Goal: Feedback & Contribution: Contribute content

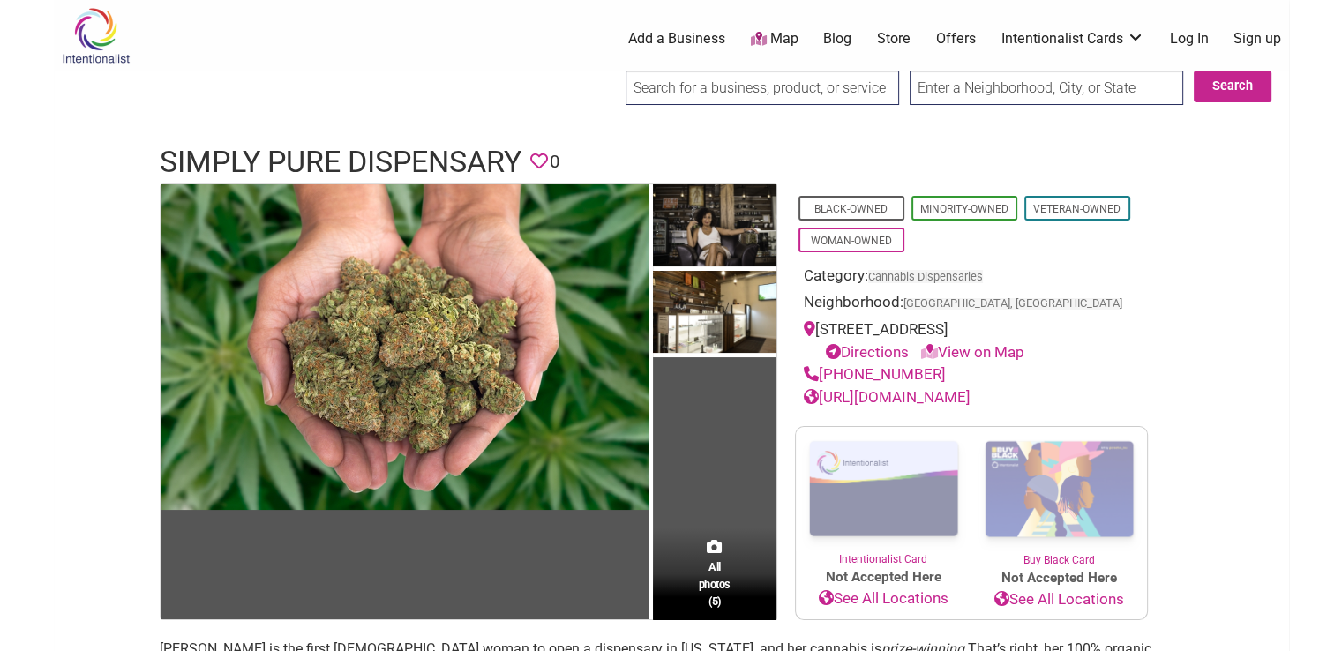
click at [693, 36] on link "Add a Business" at bounding box center [676, 38] width 97 height 19
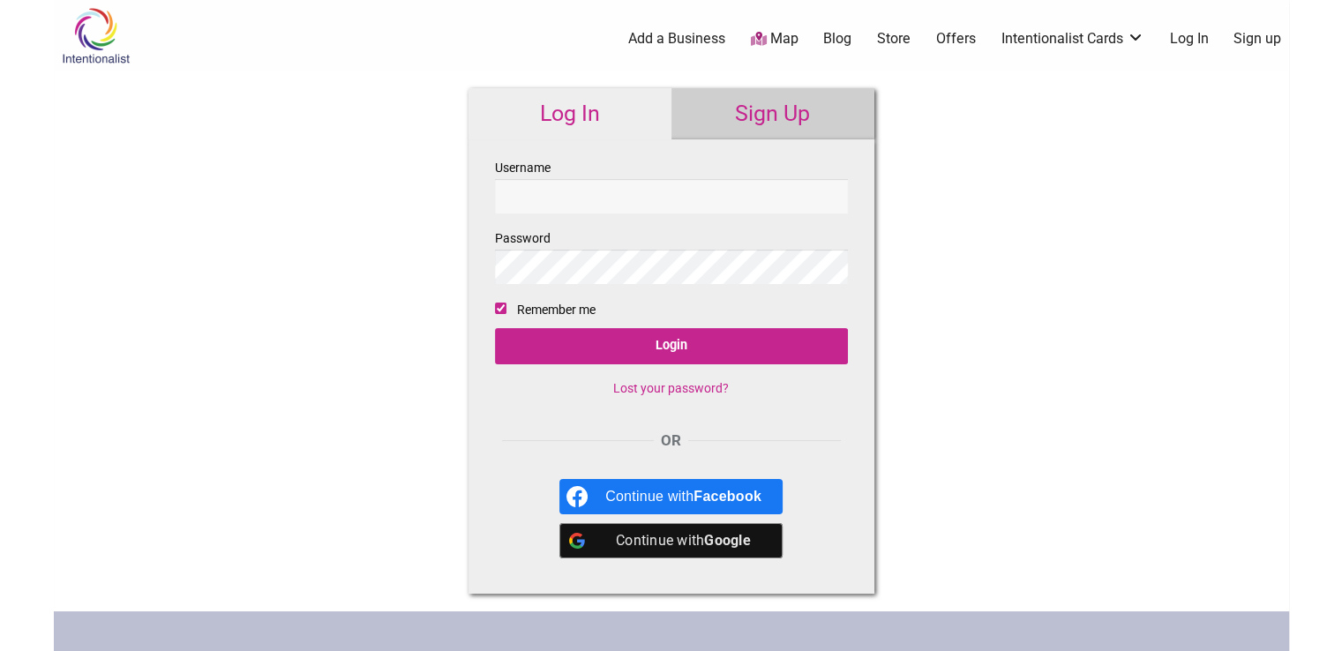
type input "kindmedsco"
click at [732, 95] on link "Sign Up" at bounding box center [773, 113] width 203 height 51
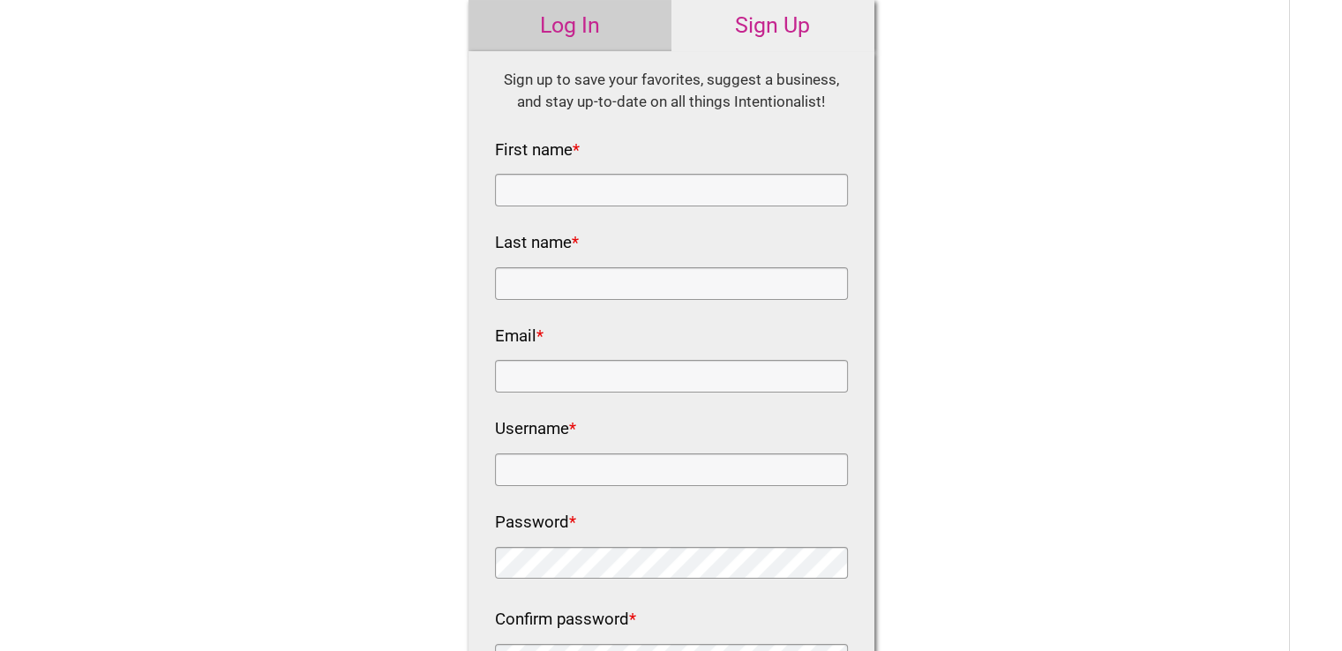
scroll to position [177, 0]
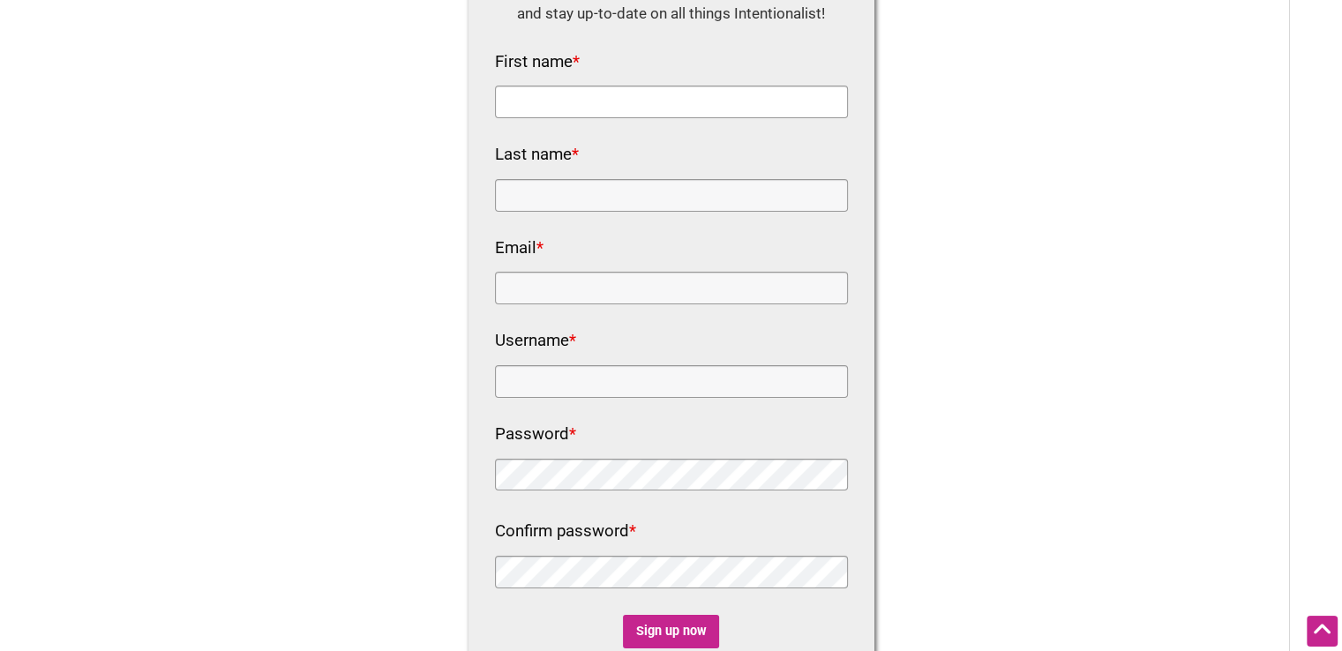
click at [594, 104] on input "First name *" at bounding box center [671, 102] width 353 height 33
click at [575, 93] on input "e" at bounding box center [671, 102] width 353 height 33
type input "e"
type input "Sean"
type input "Mendis"
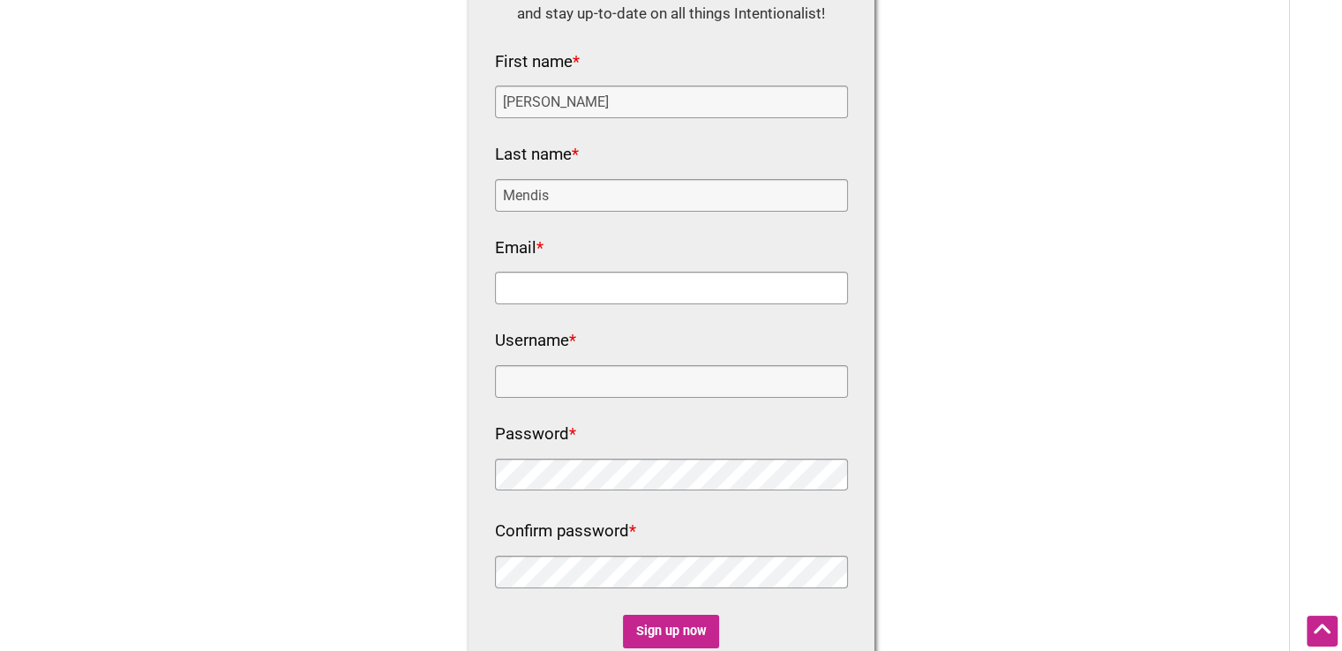
click at [525, 291] on input "Email *" at bounding box center [671, 288] width 353 height 33
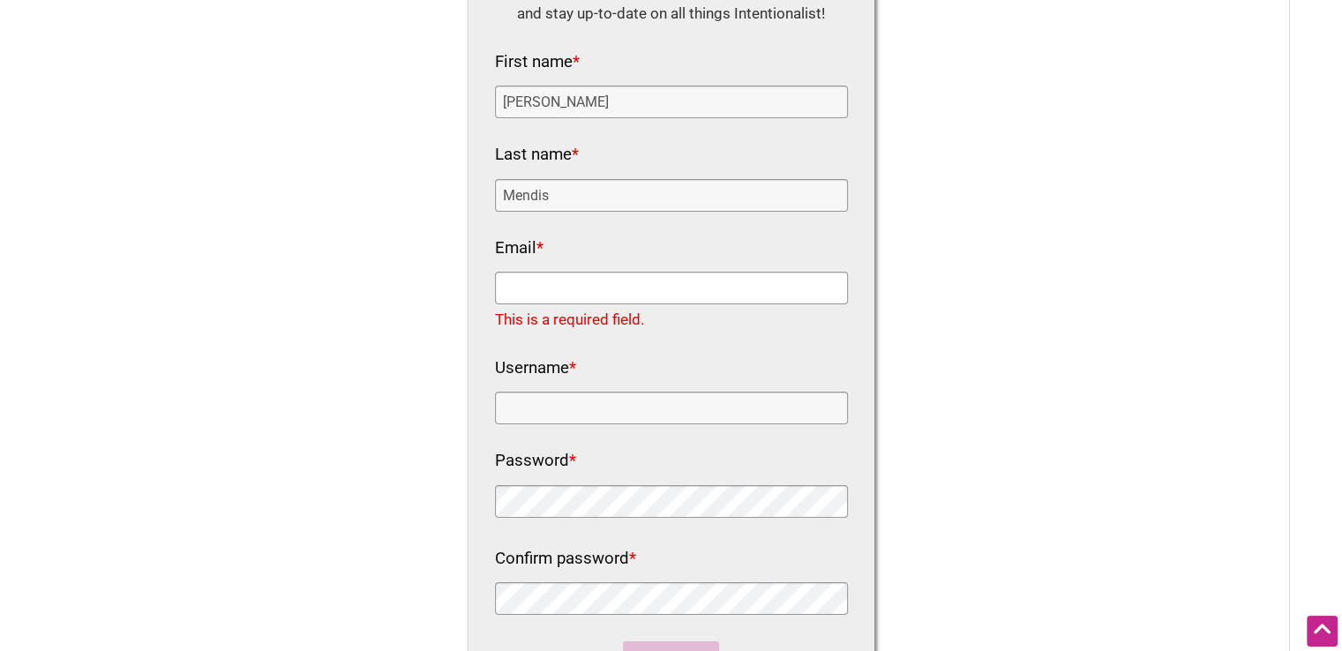
paste input "kindmedscolorado@gmail.com"
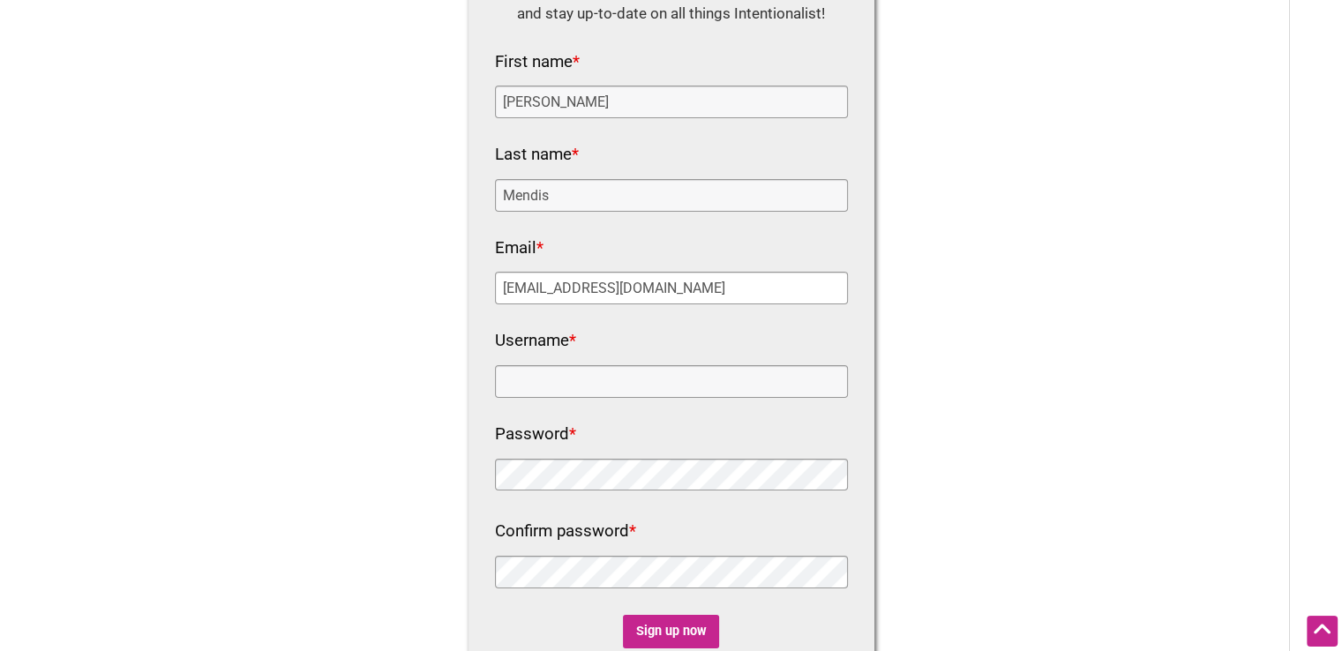
type input "kindmedscolorado@gmail.com"
click at [538, 397] on nf-rows-wrap "HTML Sign up to save your favorites, suggest a business, and stay up-to-date on…" at bounding box center [671, 315] width 353 height 669
click at [540, 381] on input "Username *" at bounding box center [671, 381] width 353 height 33
paste input "Kindmeds544"
click at [596, 366] on input "Kindmeds544" at bounding box center [671, 381] width 353 height 33
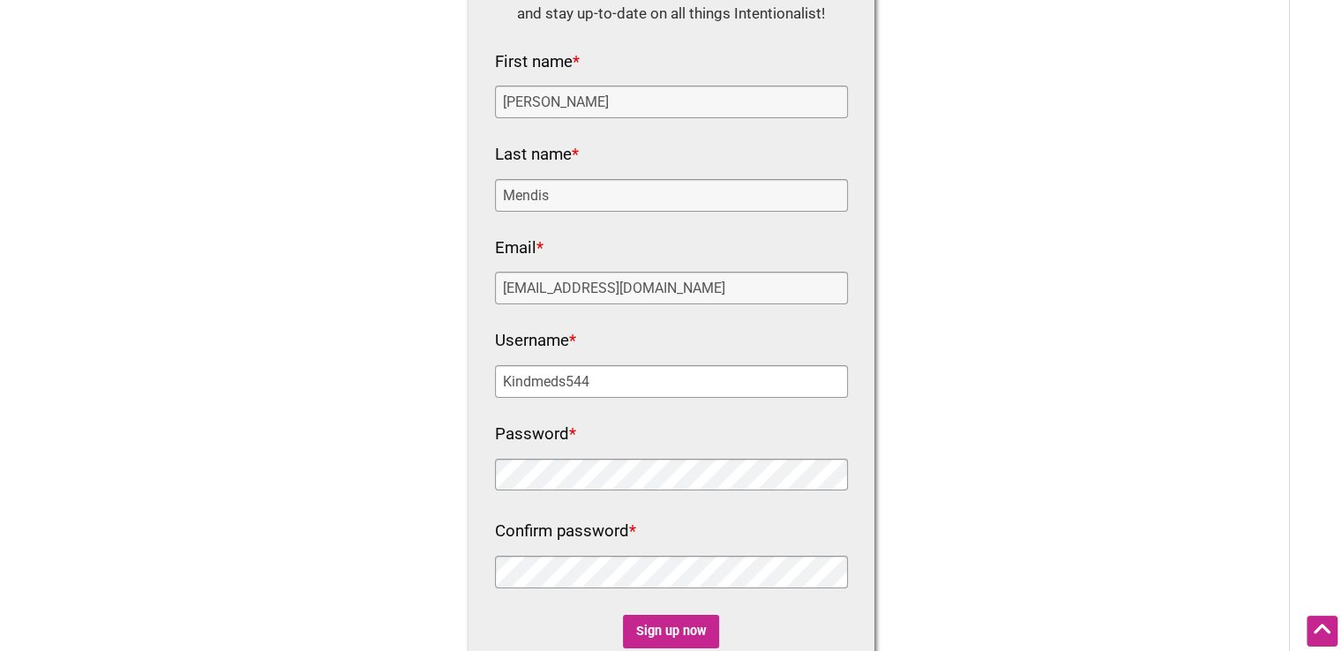
click at [596, 366] on input "Kindmeds544" at bounding box center [671, 381] width 353 height 33
paste input "kindmedsco"
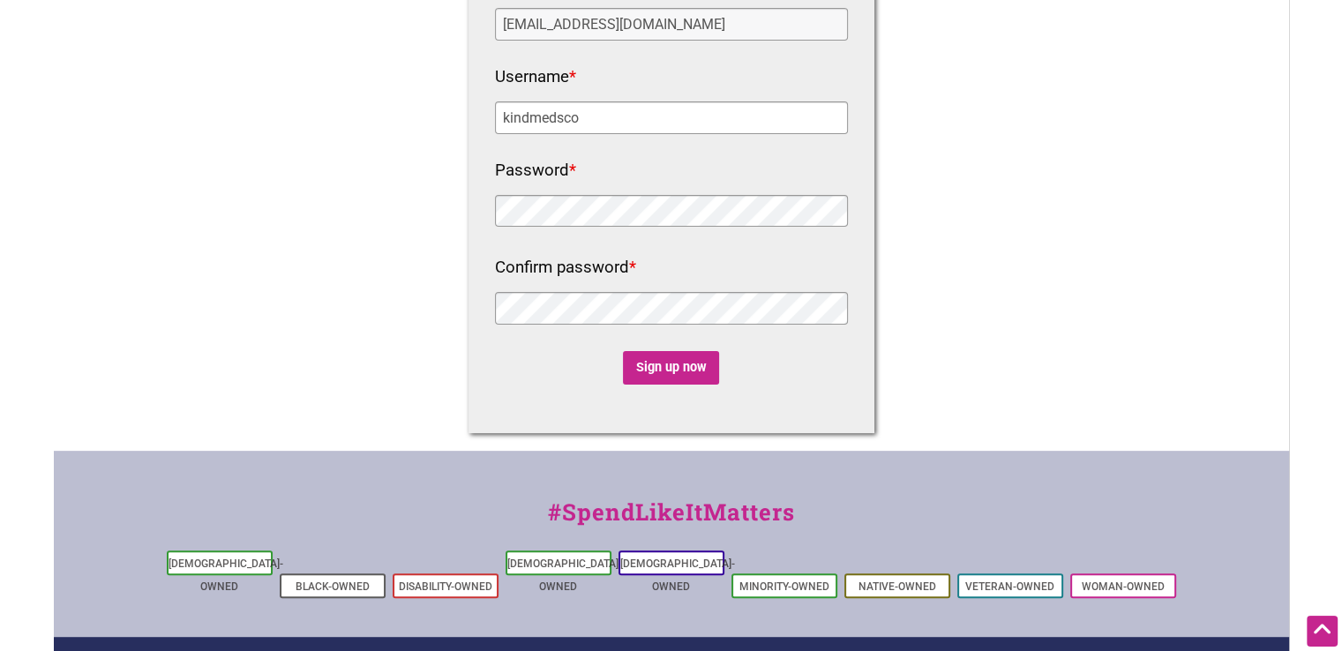
scroll to position [441, 0]
type input "kindmedsco"
click at [692, 371] on input "Sign up now" at bounding box center [671, 367] width 96 height 34
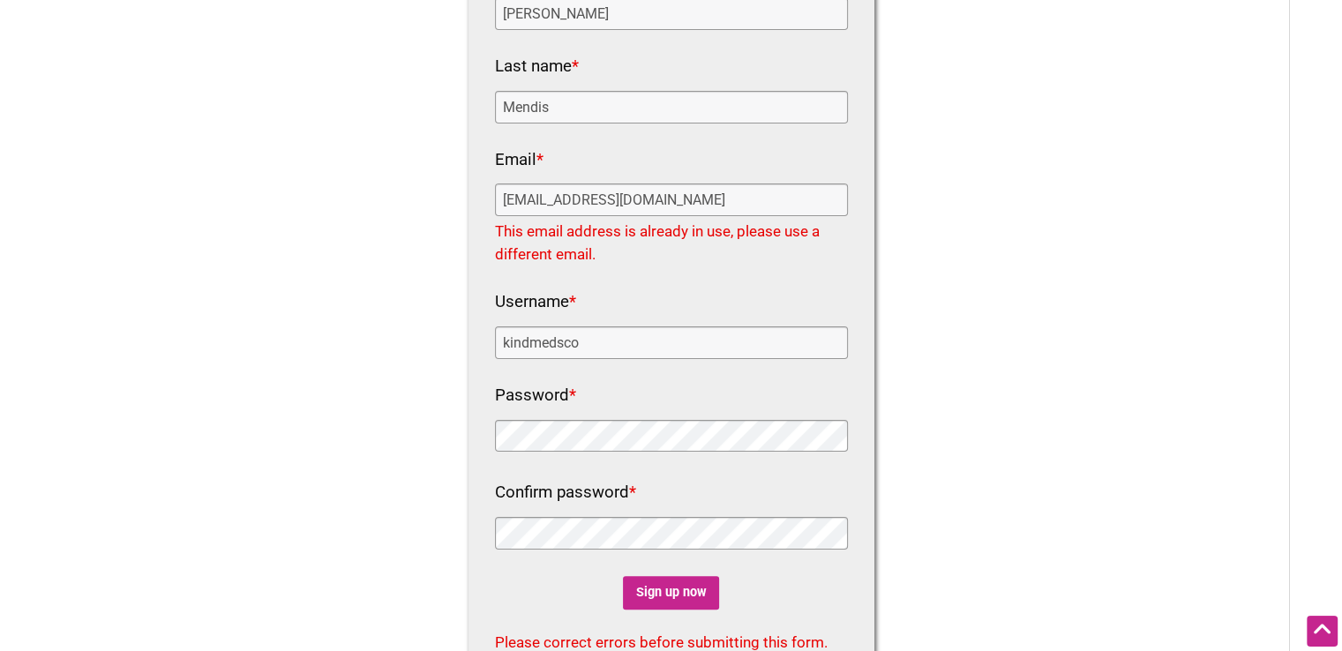
scroll to position [0, 0]
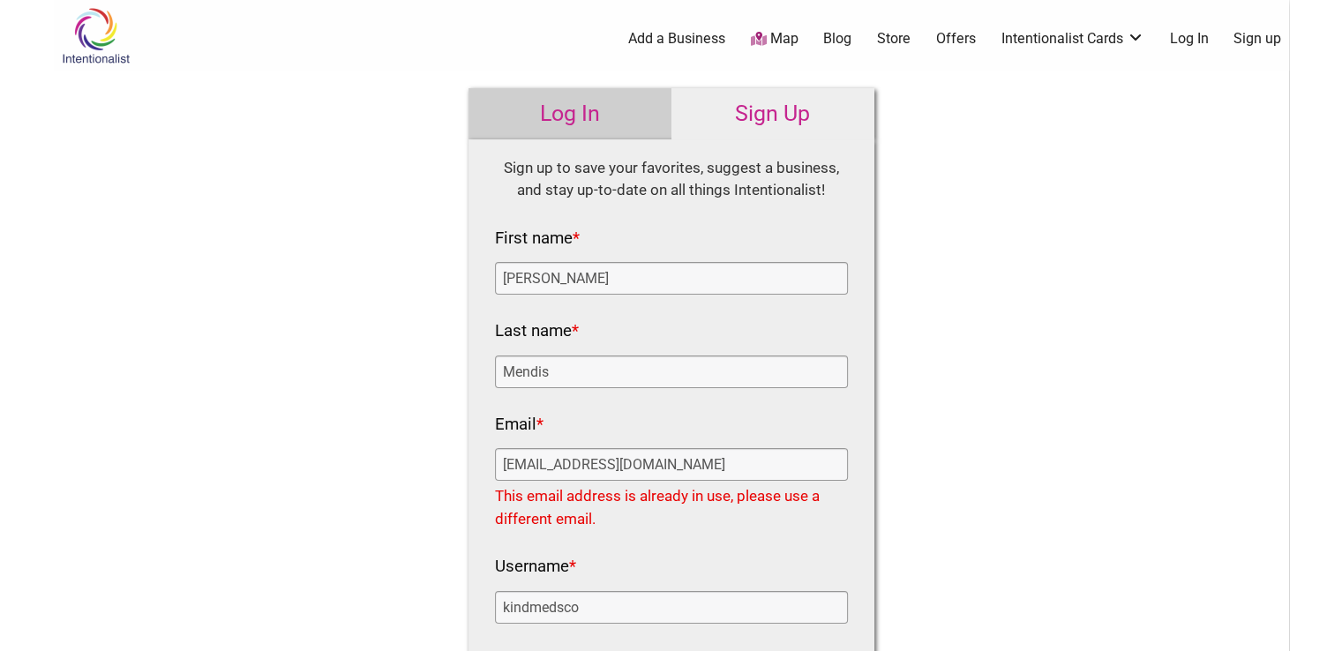
click at [1183, 36] on link "Log In" at bounding box center [1188, 38] width 39 height 19
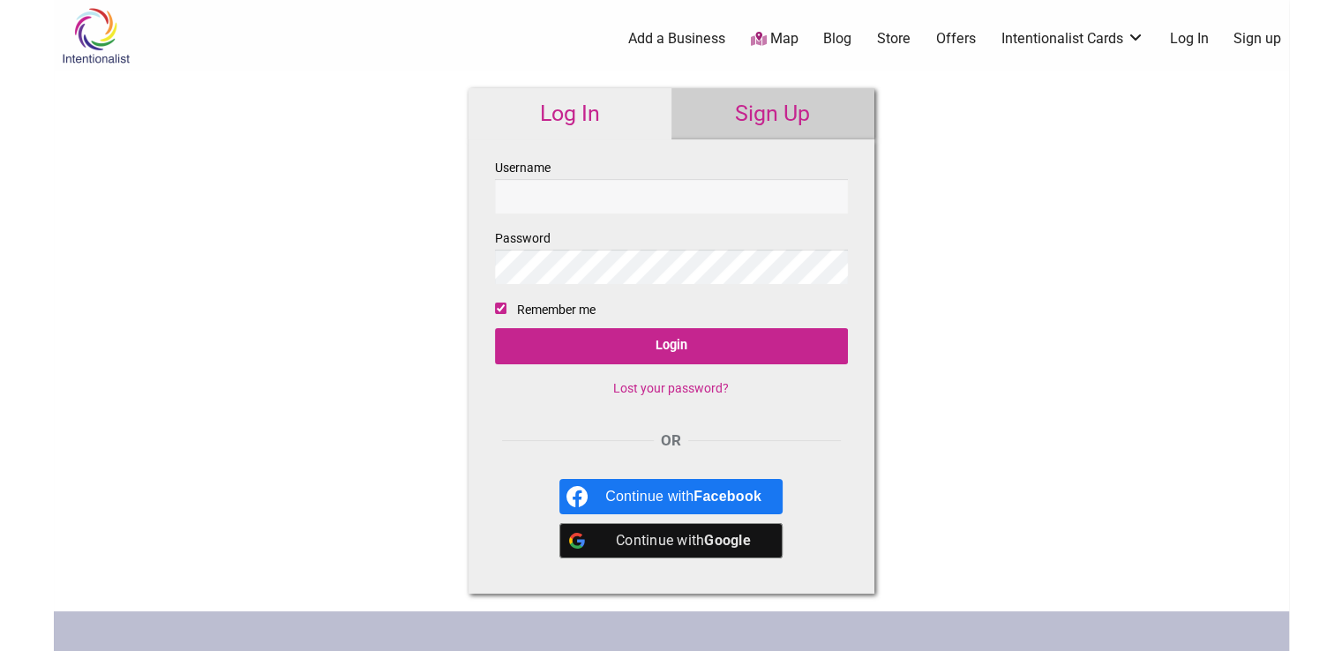
type input "kindmedsco"
click at [632, 200] on input "kindmedsco" at bounding box center [671, 196] width 353 height 34
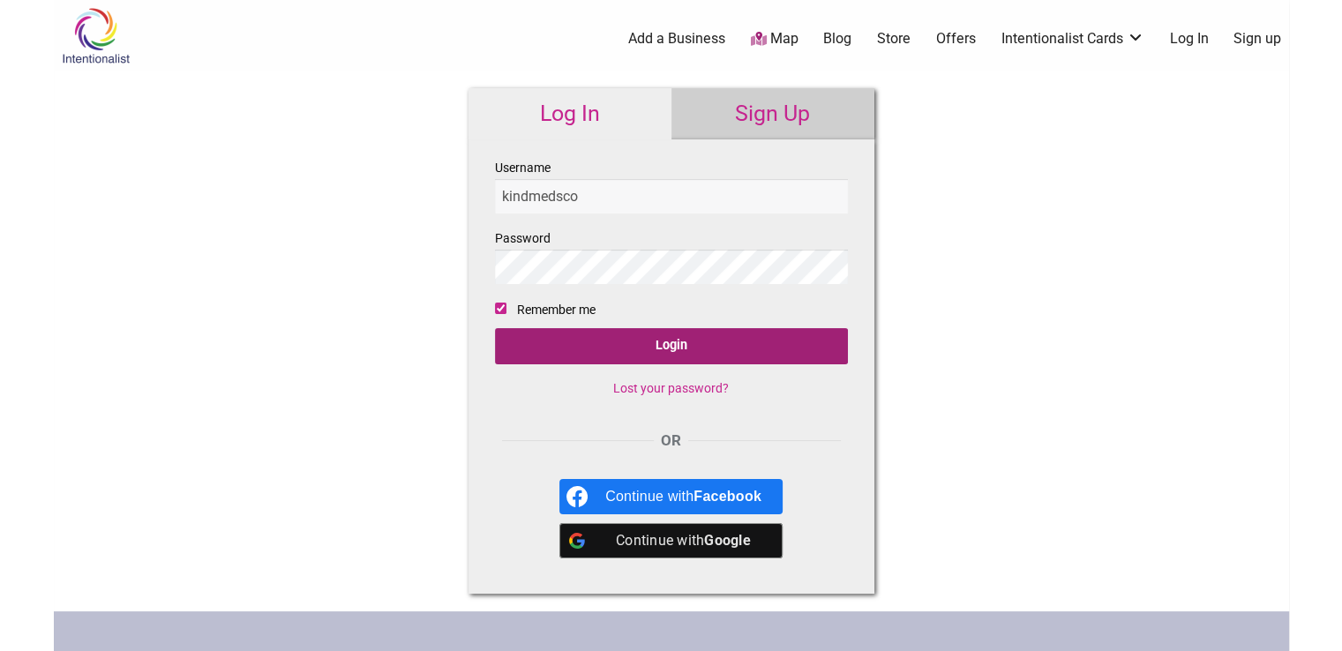
click at [533, 342] on input "Login" at bounding box center [671, 346] width 353 height 36
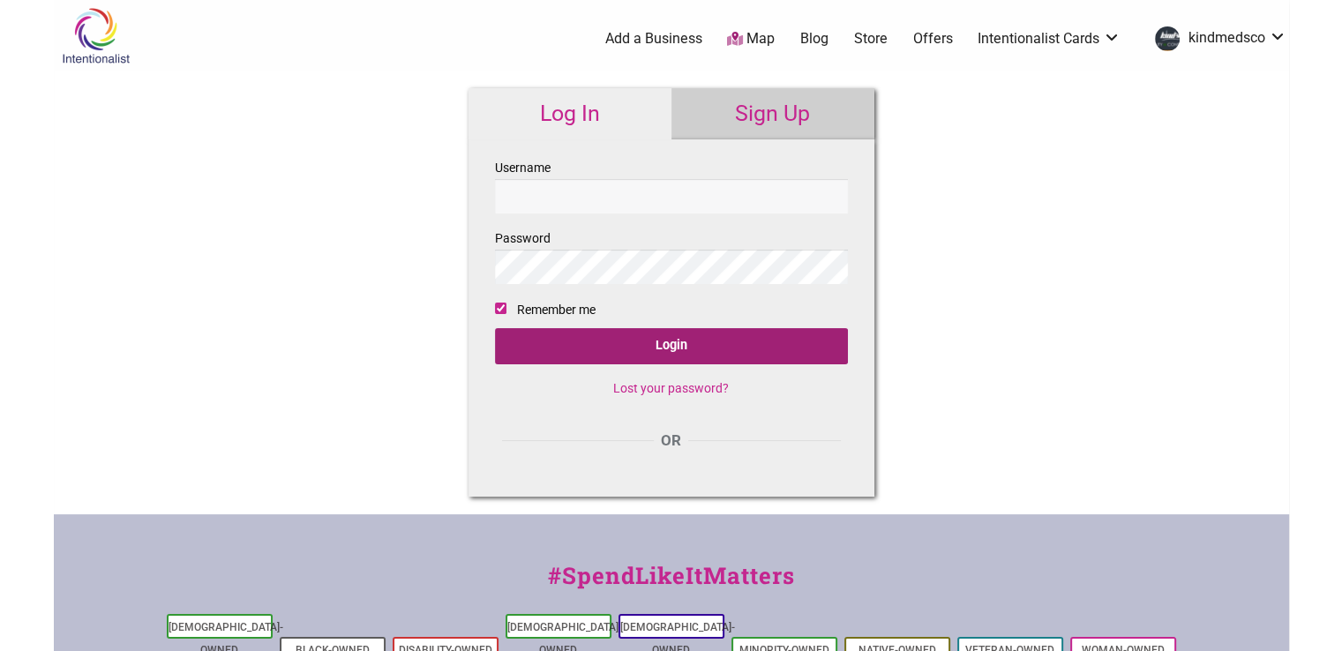
type input "kindmedsco"
click at [600, 340] on input "Login" at bounding box center [671, 346] width 353 height 36
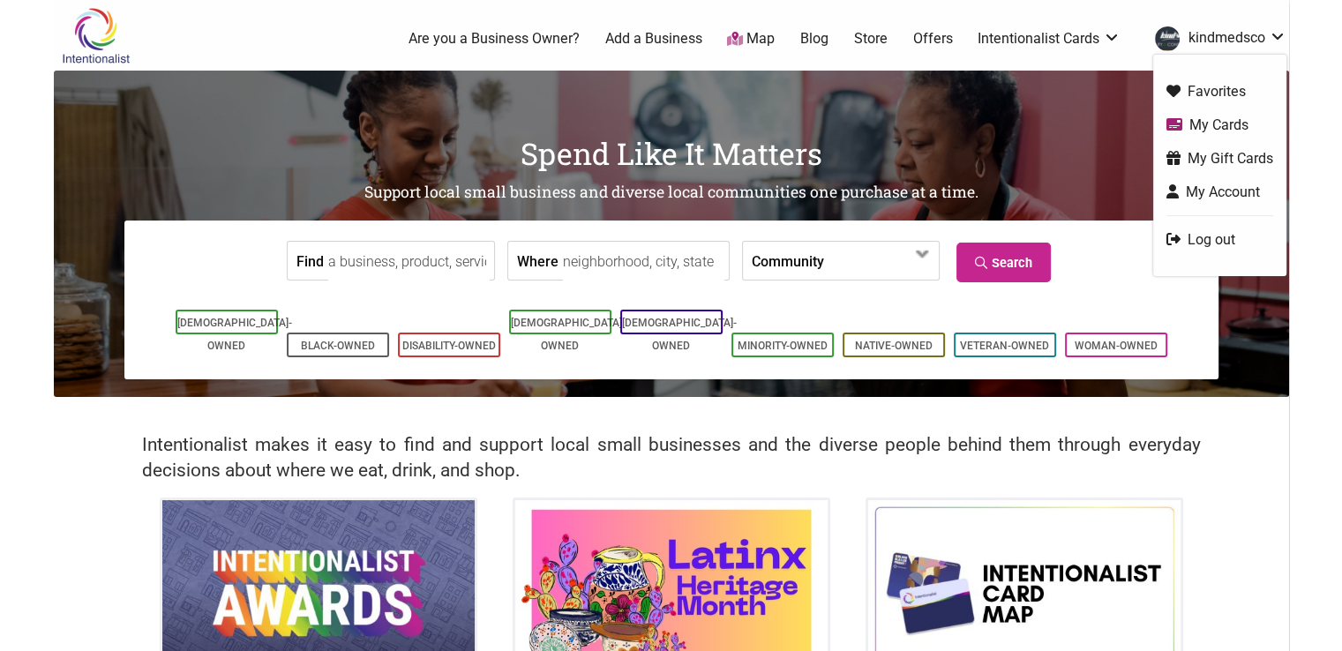
click at [1214, 34] on link "kindmedsco" at bounding box center [1216, 39] width 140 height 32
click at [650, 40] on link "Add a Business" at bounding box center [653, 38] width 97 height 19
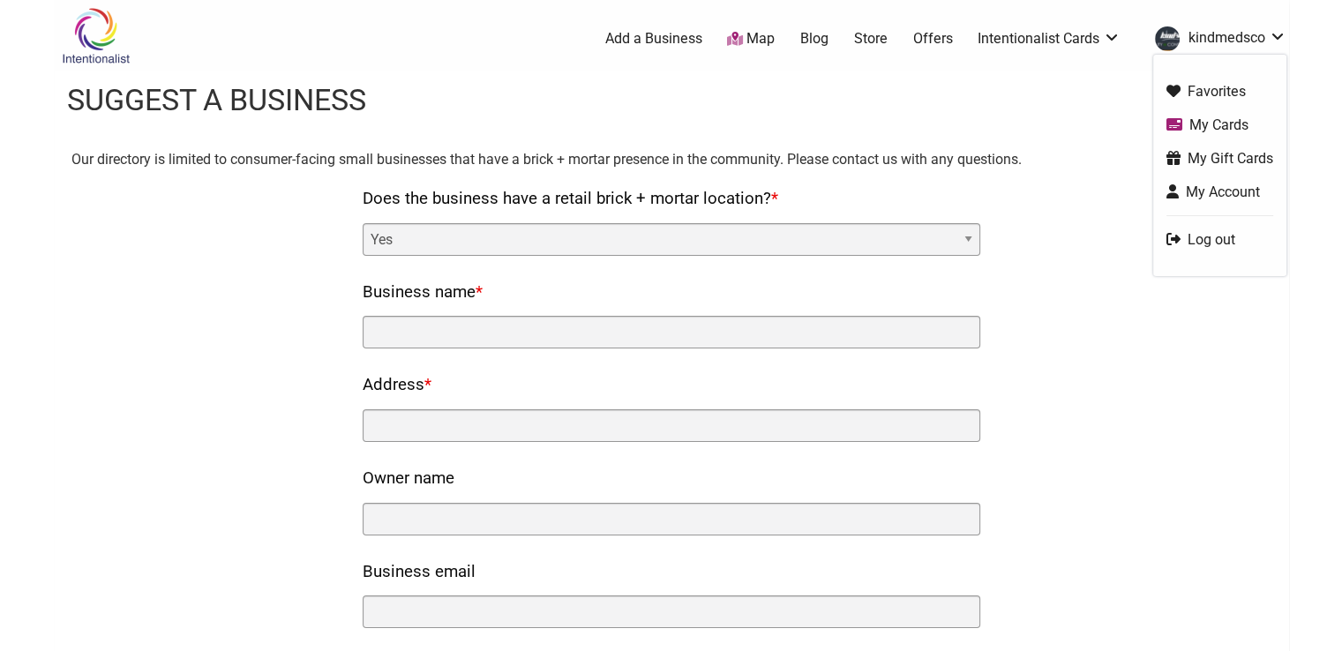
click at [1217, 182] on link "My Account" at bounding box center [1220, 192] width 107 height 20
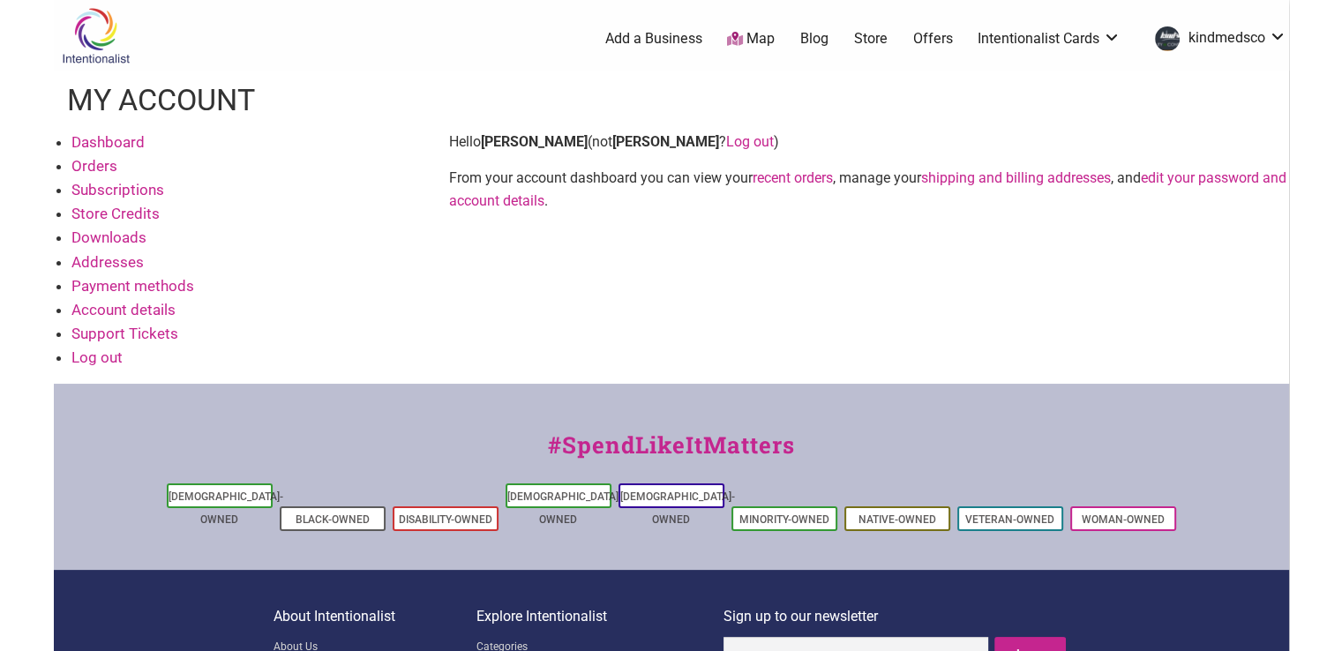
click at [684, 46] on link "Add a Business" at bounding box center [653, 38] width 97 height 19
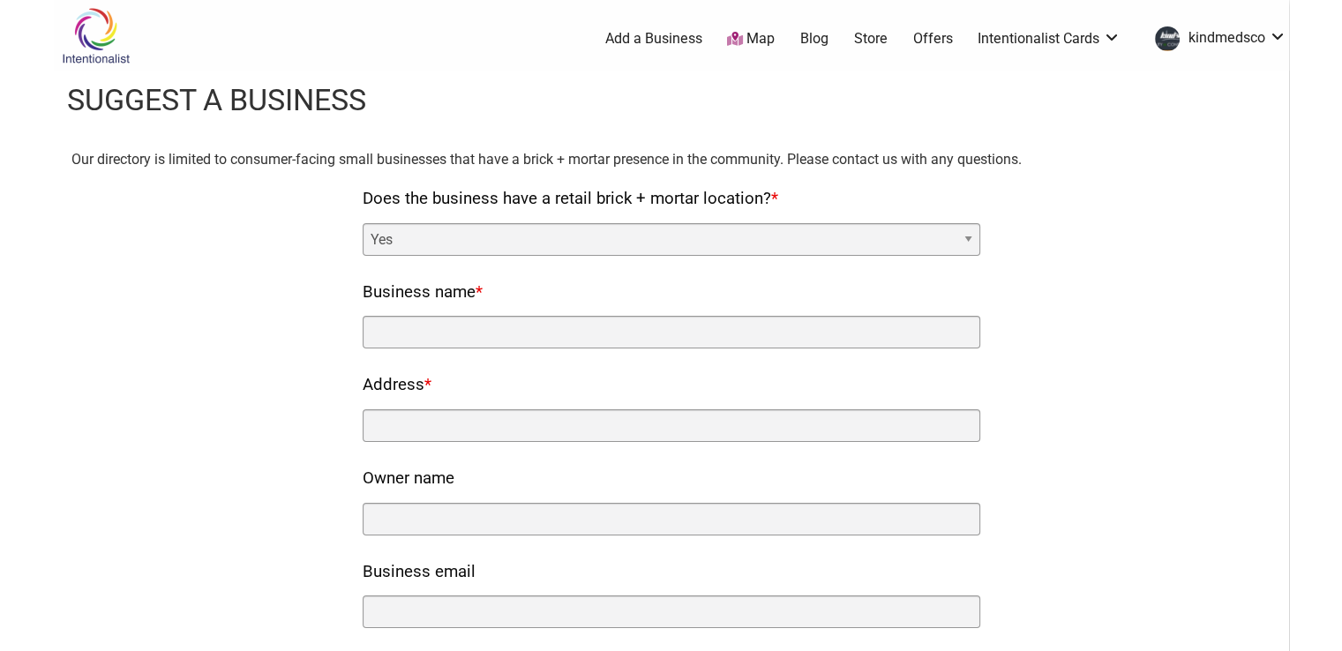
click at [443, 234] on select "Yes No" at bounding box center [672, 239] width 618 height 33
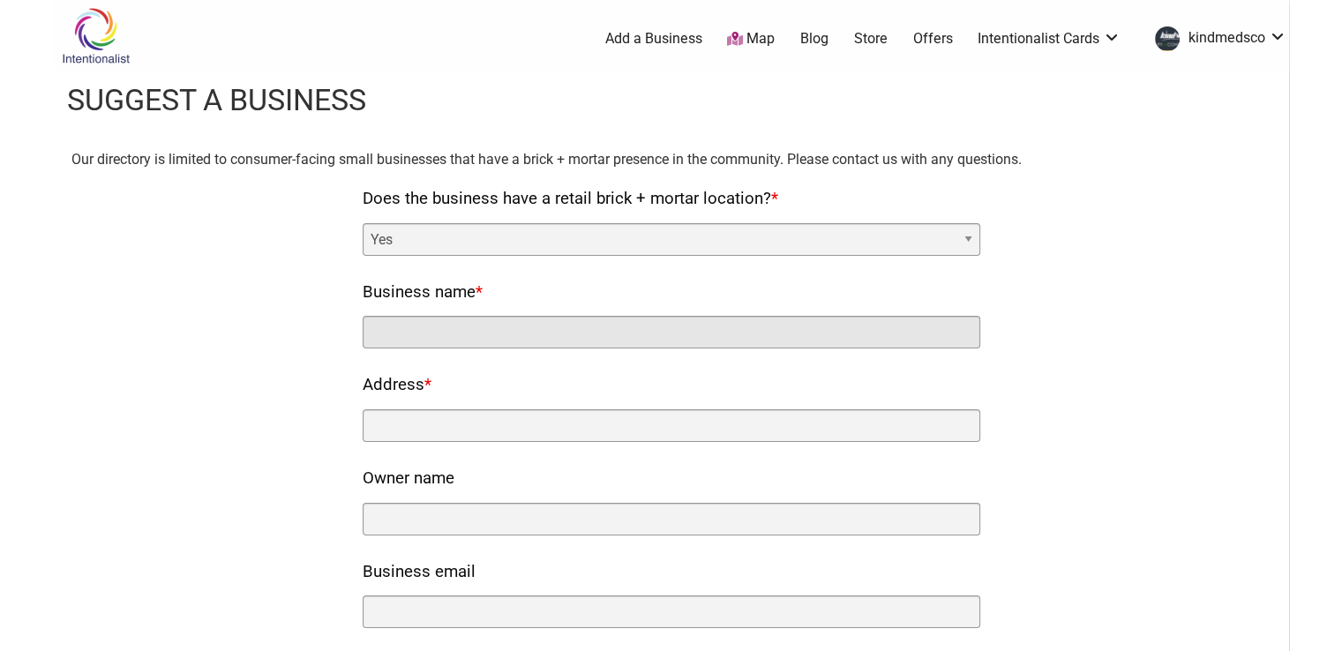
click at [417, 341] on input "Business name *" at bounding box center [672, 332] width 618 height 33
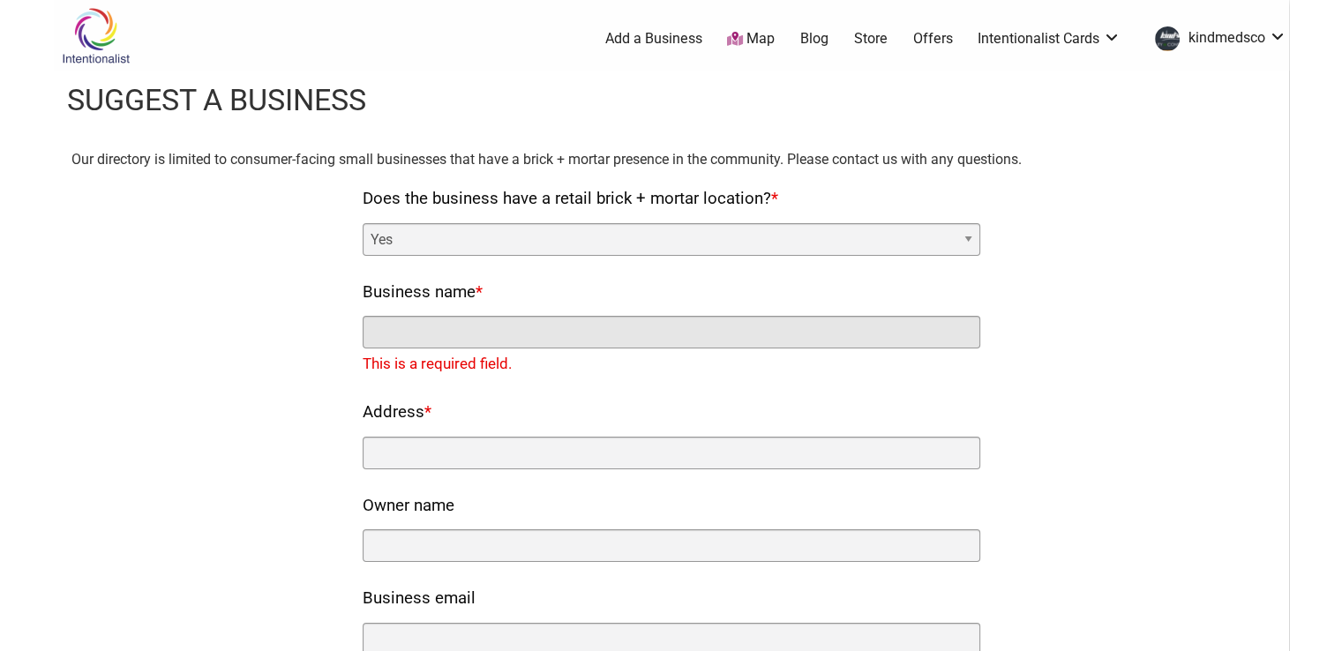
paste input "Kind Meds Colorado"
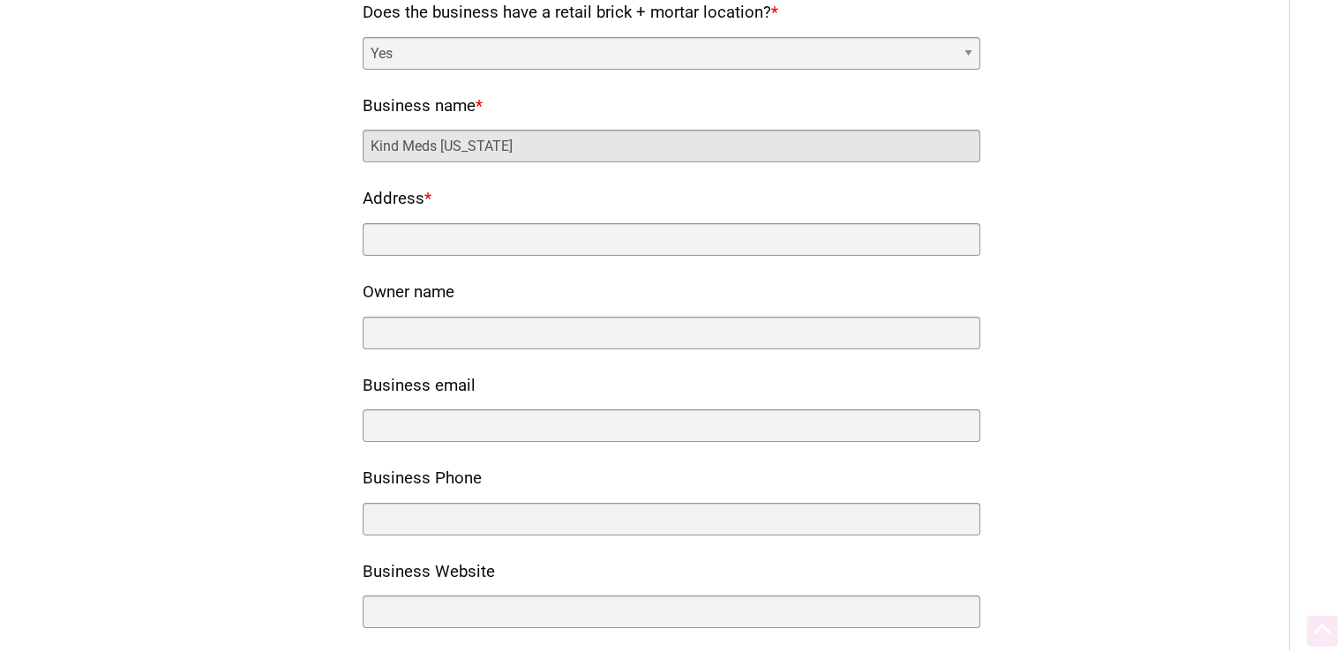
scroll to position [265, 0]
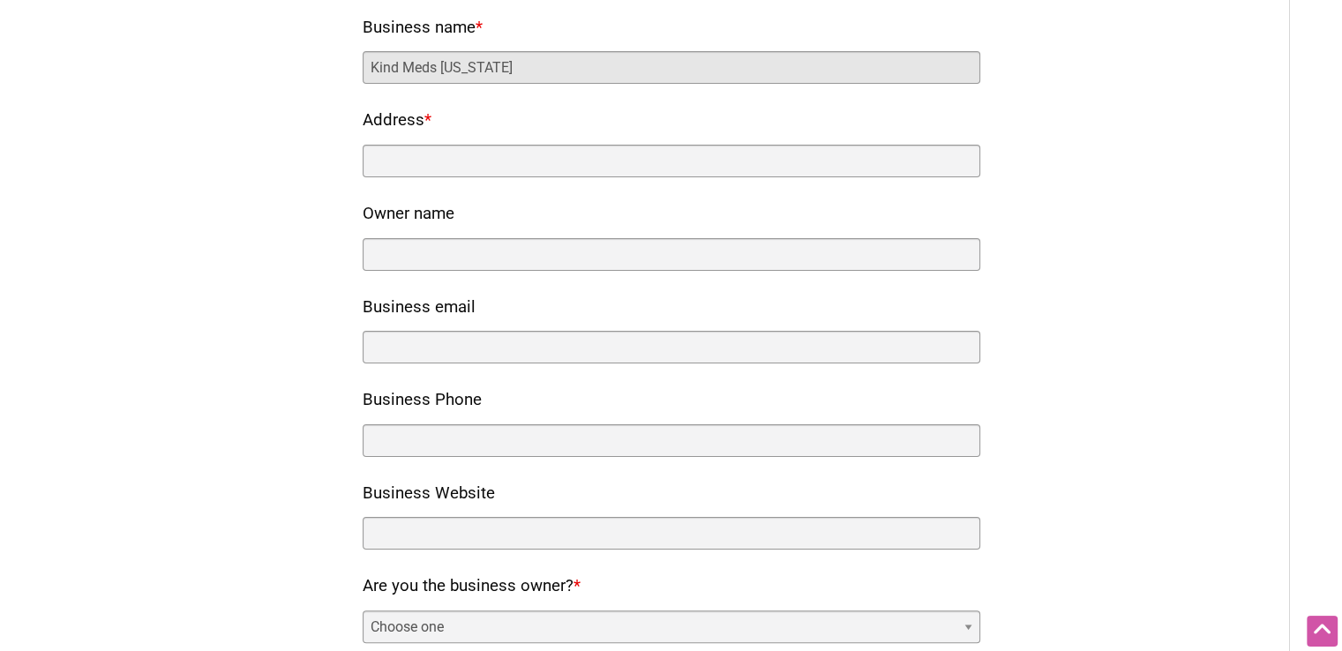
type input "Kind Meds Colorado"
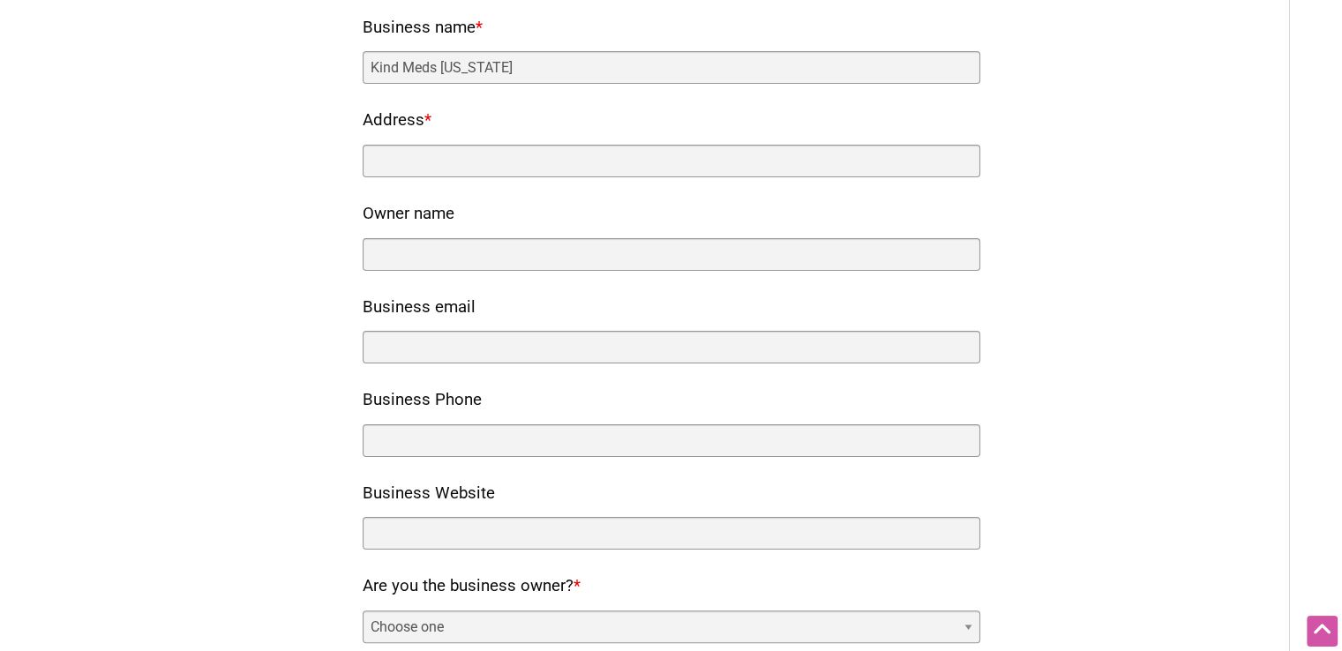
click at [435, 207] on label "Owner name" at bounding box center [409, 214] width 92 height 30
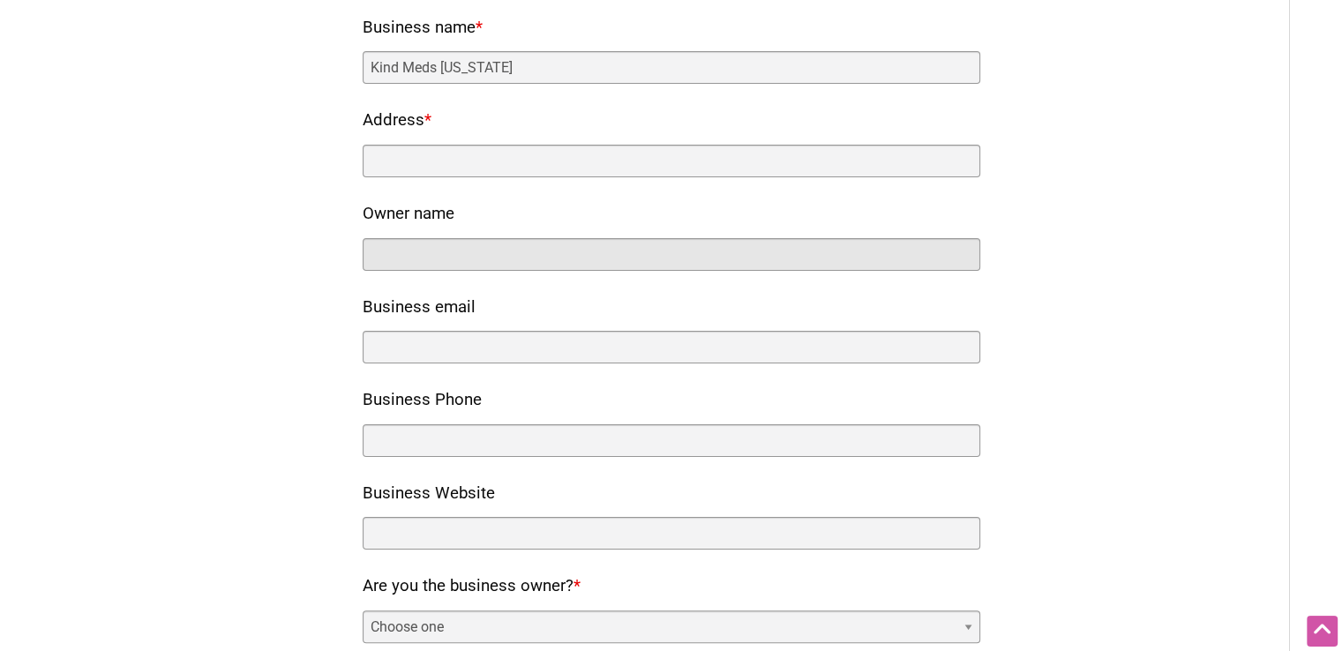
click at [435, 238] on input "Owner name" at bounding box center [672, 254] width 618 height 33
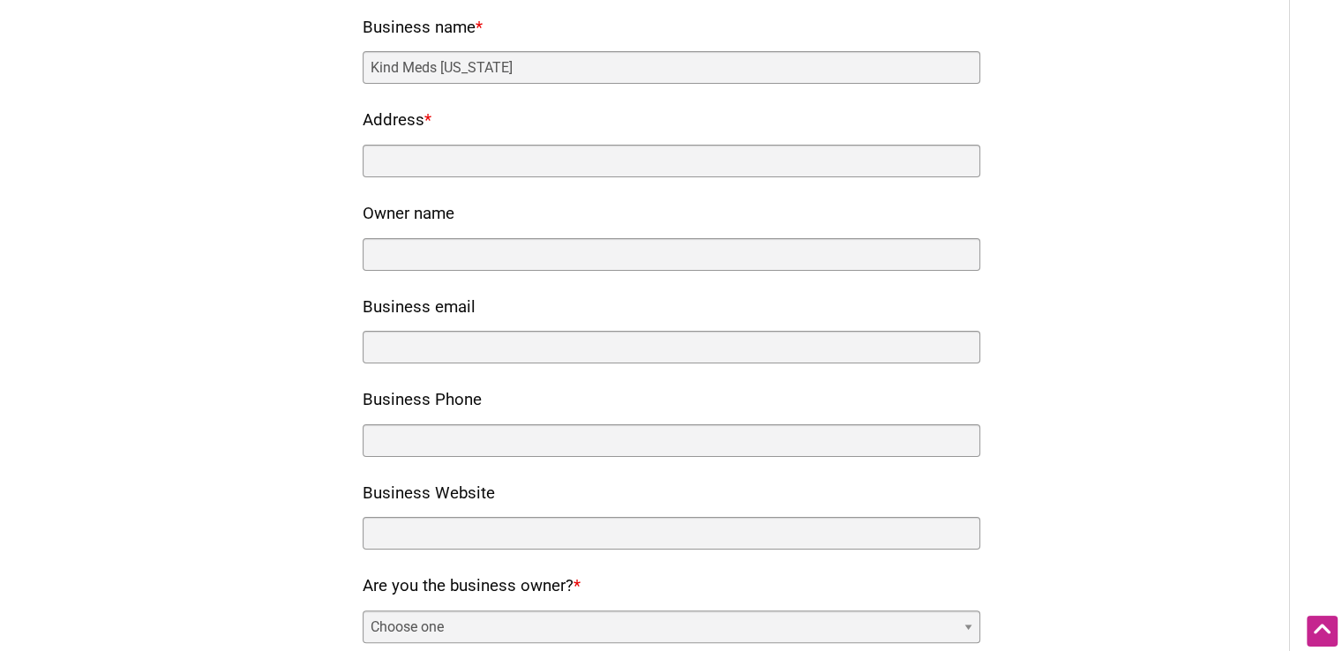
click at [448, 186] on nf-rows-wrap "Does the business have a retail brick + mortar location? * Yes No Business name…" at bounding box center [672, 458] width 618 height 1077
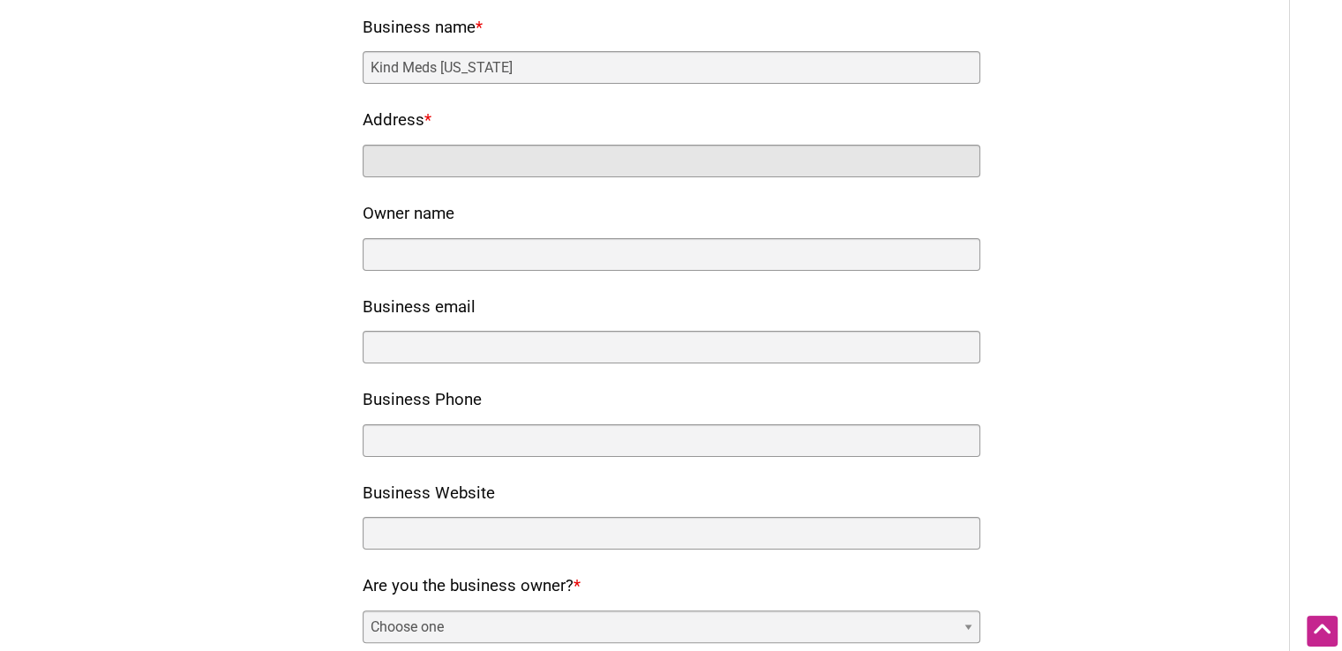
click at [461, 159] on input "Address *" at bounding box center [672, 161] width 618 height 33
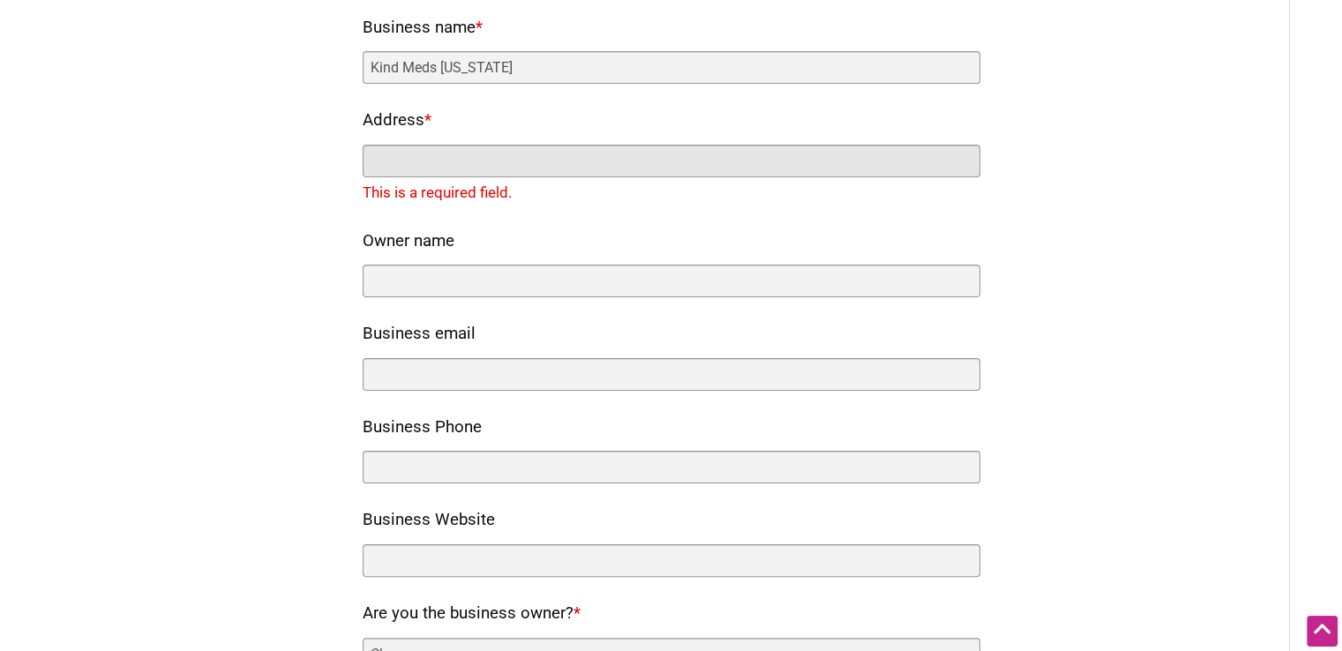
paste input "260 Santa Fe Drive"
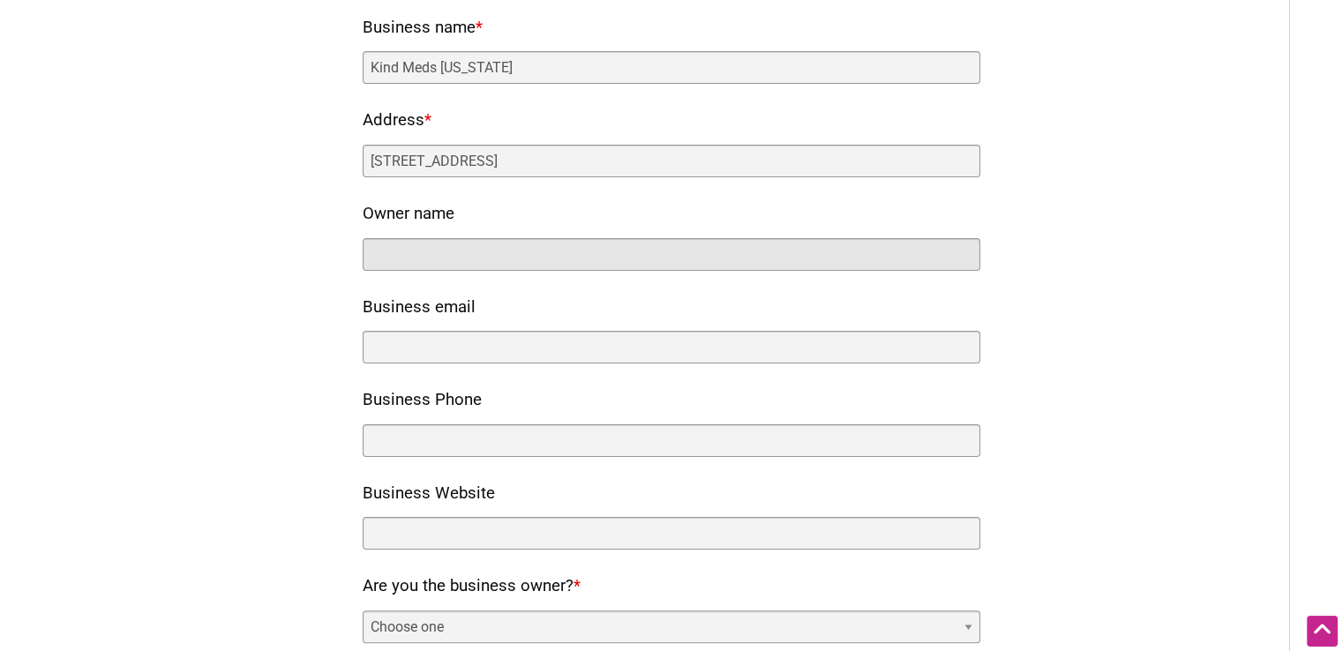
click at [410, 245] on input "Owner name" at bounding box center [672, 254] width 618 height 33
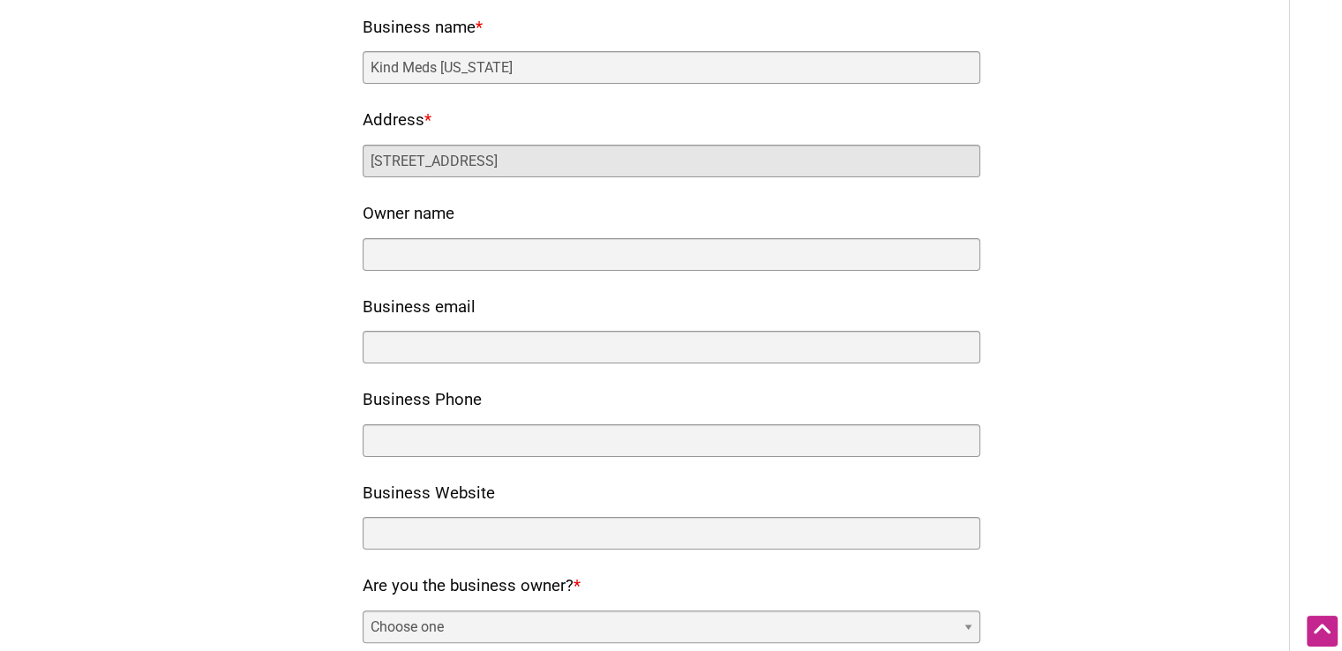
click at [501, 167] on input "[STREET_ADDRESS]" at bounding box center [672, 161] width 618 height 33
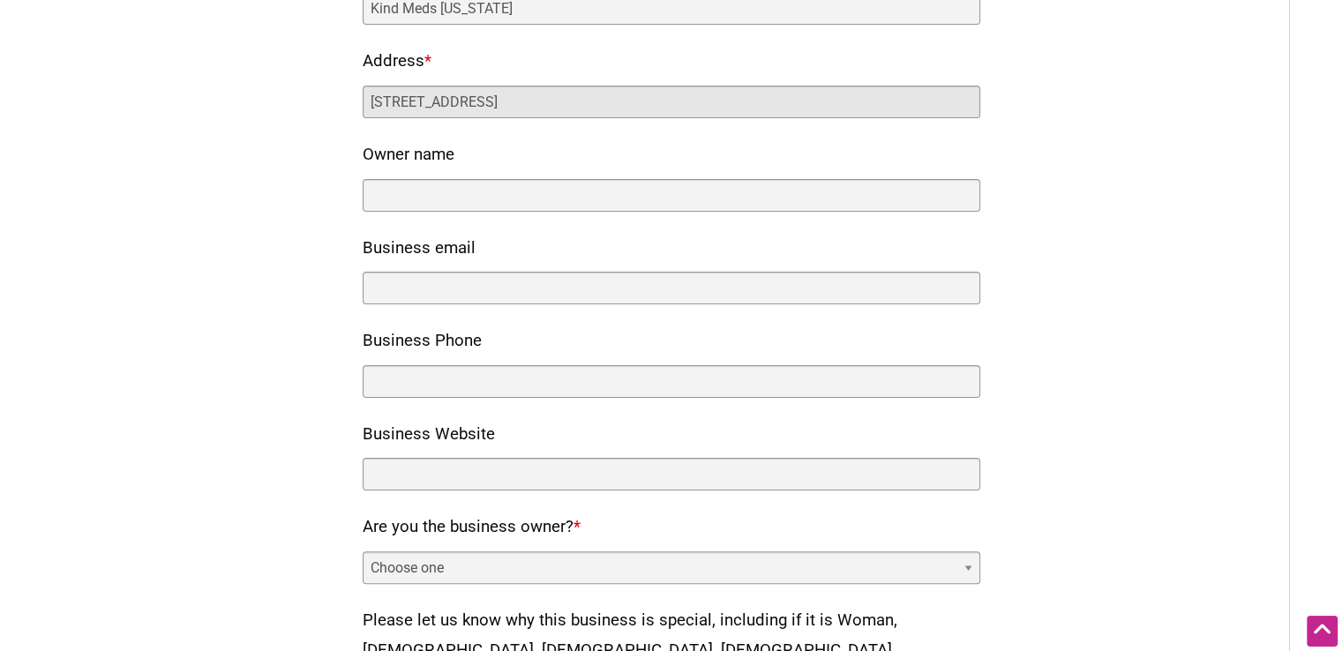
scroll to position [353, 0]
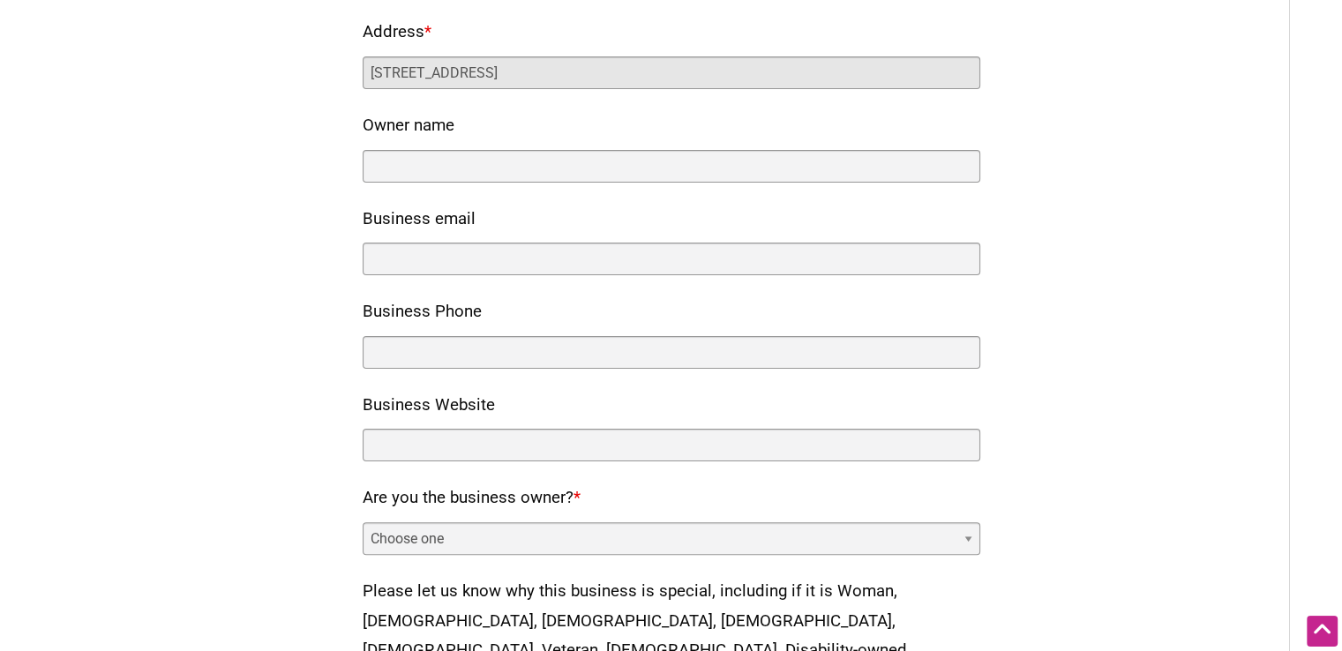
type input "260 Santa Fe Drive Denver CO"
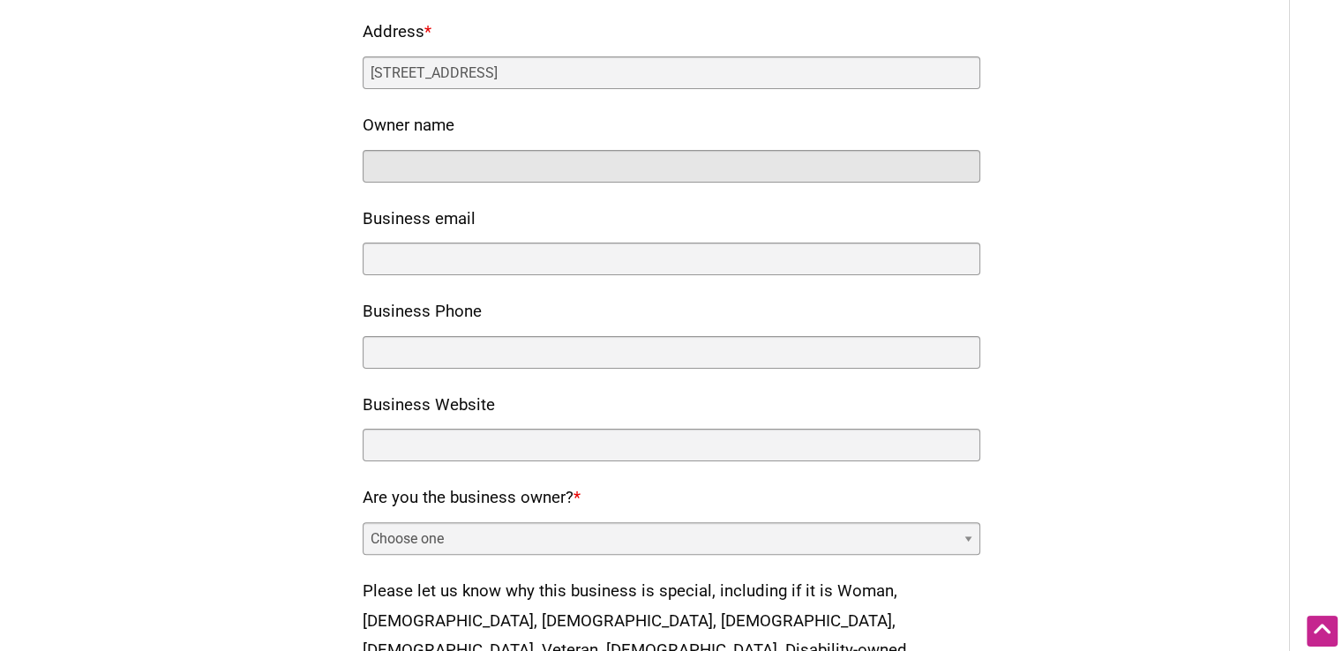
click at [402, 162] on input "Owner name" at bounding box center [672, 166] width 618 height 33
type input "Sean"
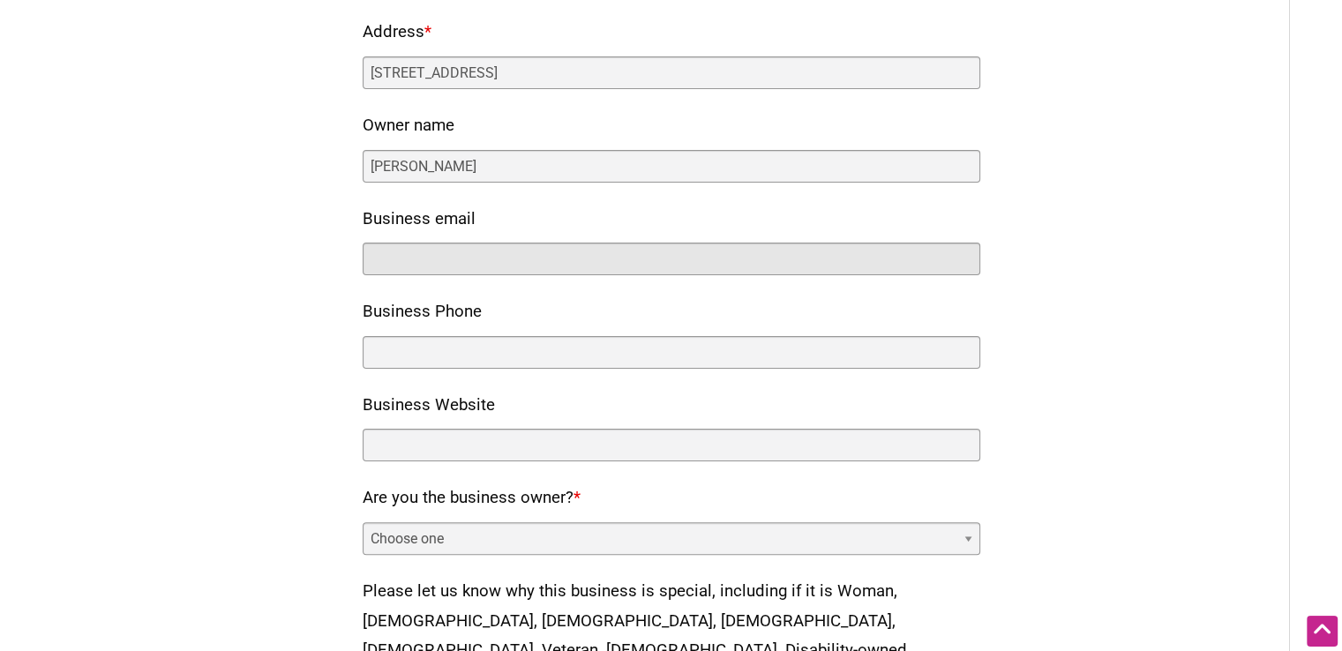
paste input "kindmedscolorado@gmail.com"
type input "kindmedscolorado@gmail.com"
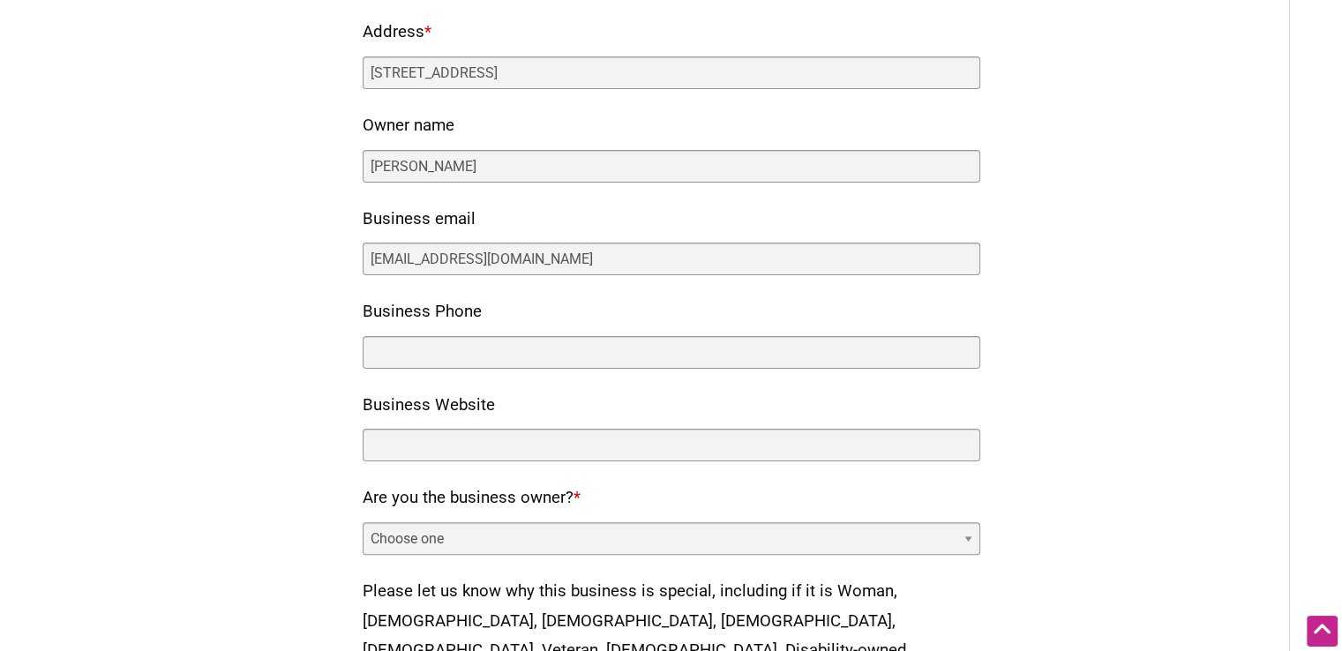
click at [505, 330] on div "Business Phone" at bounding box center [672, 332] width 618 height 71
click at [462, 333] on div "Business Phone" at bounding box center [672, 332] width 618 height 71
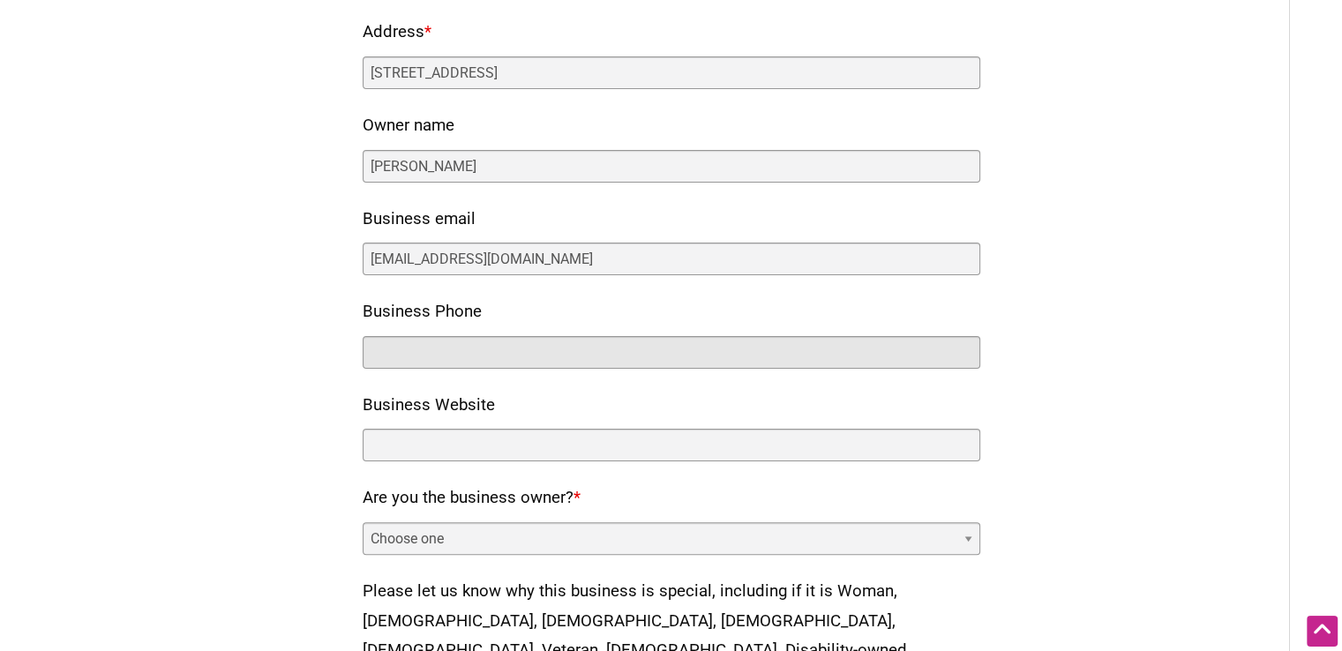
click at [455, 349] on input "Business Phone" at bounding box center [672, 352] width 618 height 33
paste input "(720) 366-8888"
type input "(720) 366-8888"
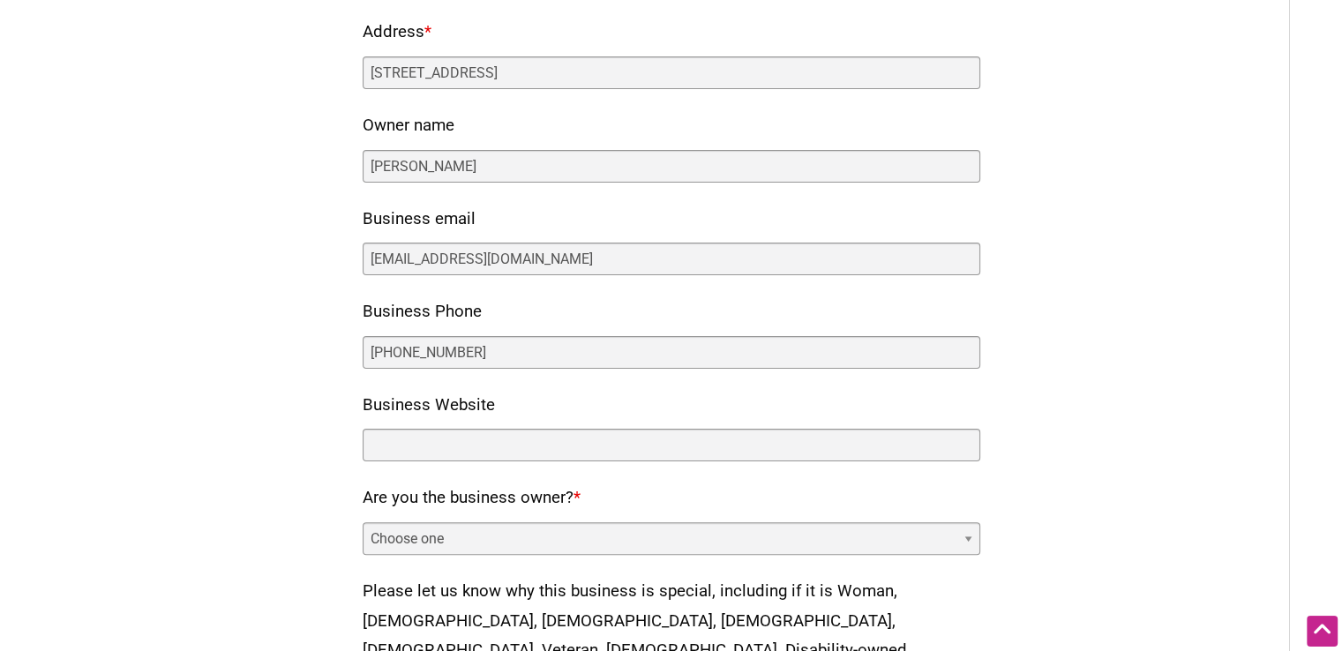
click at [417, 414] on label "Business Website" at bounding box center [429, 406] width 132 height 30
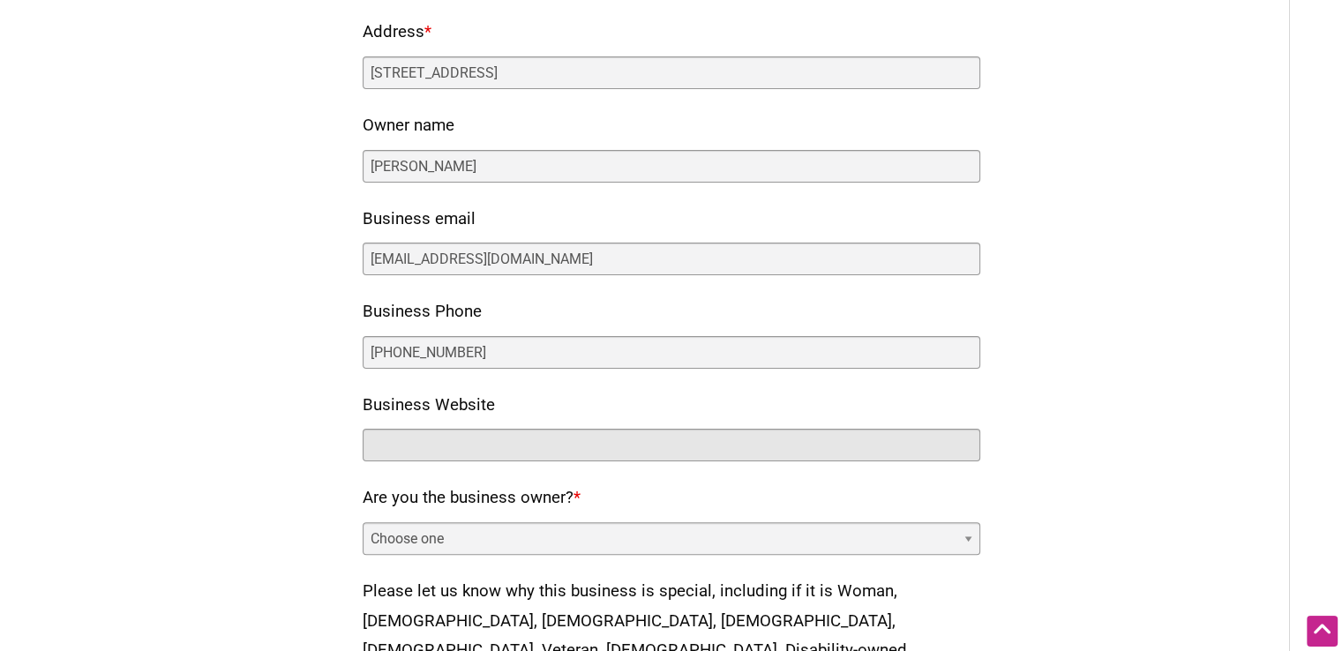
click at [417, 429] on input "Business Website" at bounding box center [672, 445] width 618 height 33
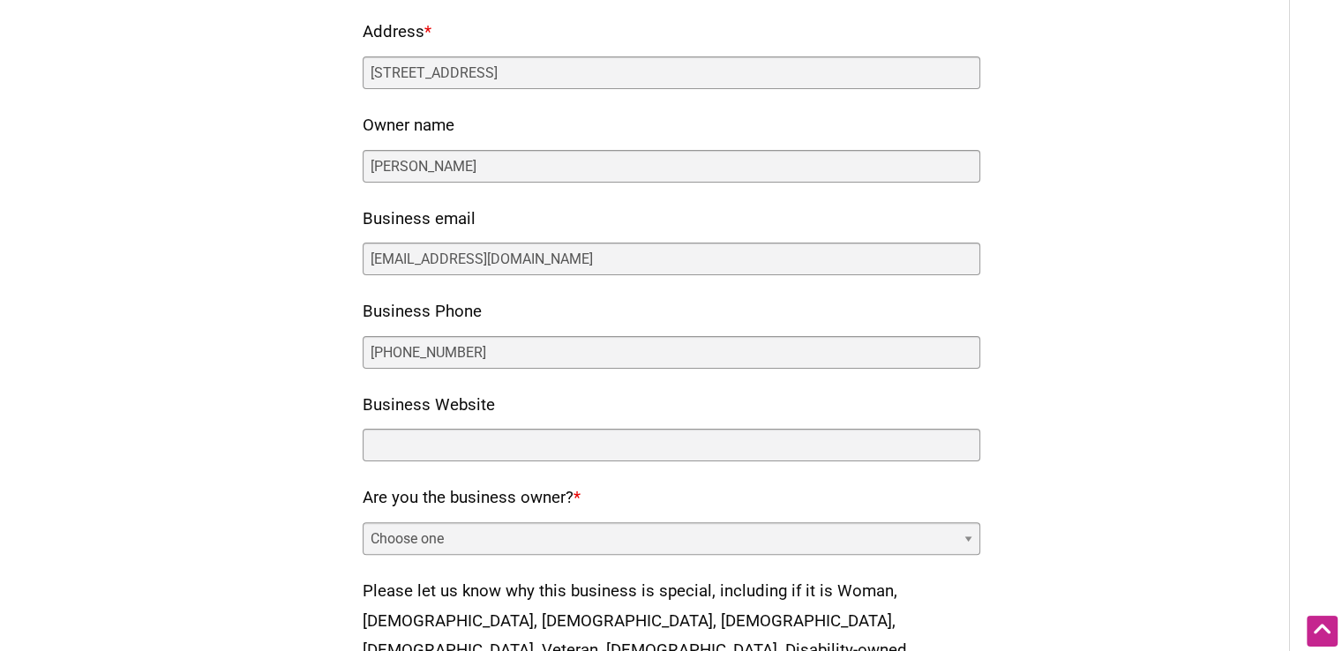
click at [415, 419] on div "Business Website" at bounding box center [672, 426] width 618 height 71
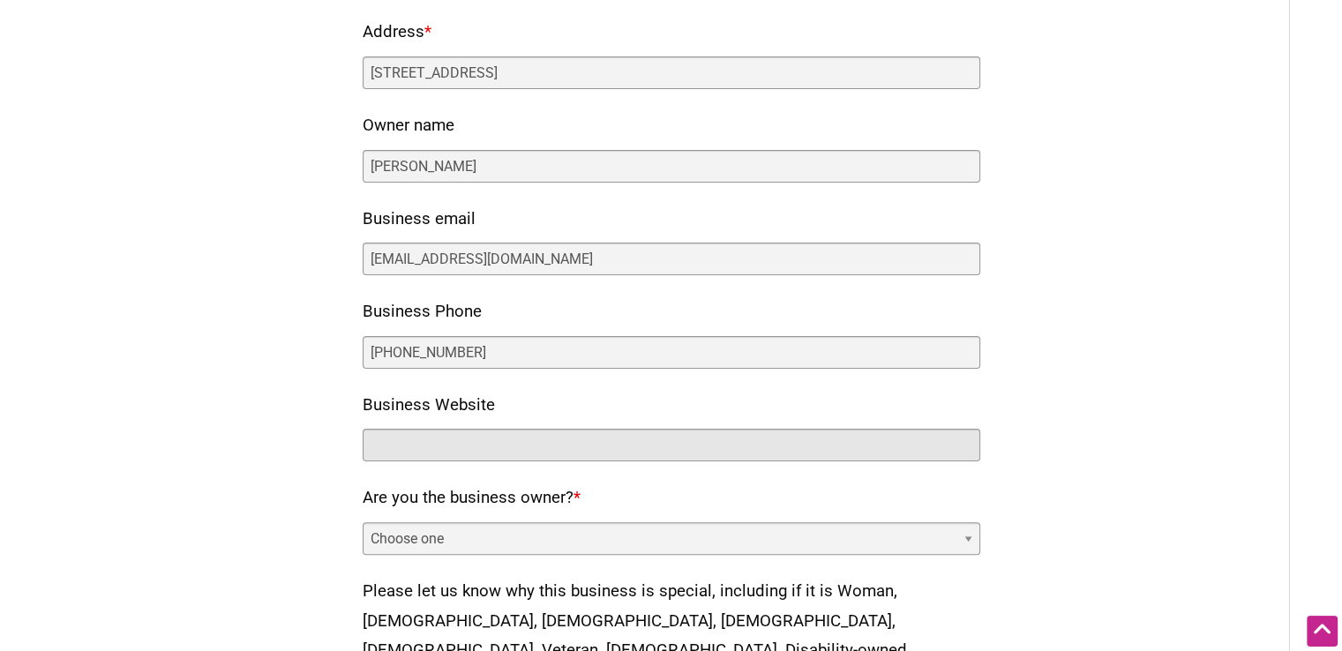
click at [406, 432] on input "Business Website" at bounding box center [672, 445] width 618 height 33
paste input "https://kindmedscolorado.com/"
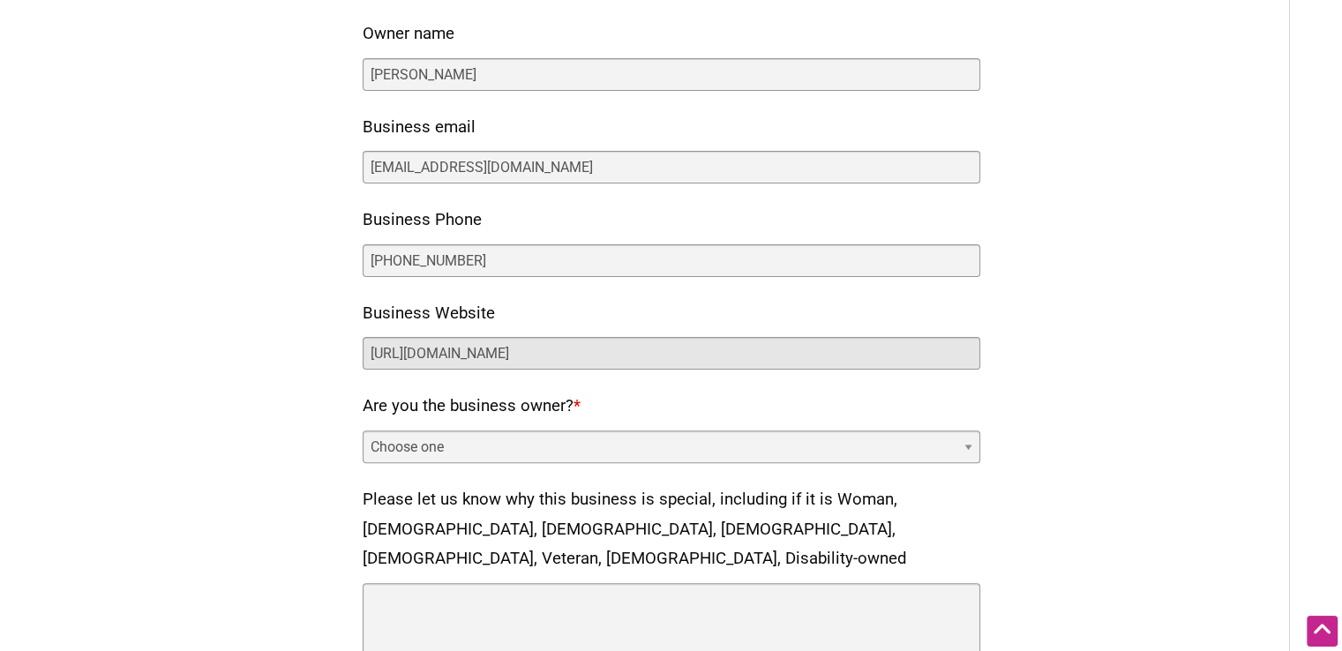
scroll to position [530, 0]
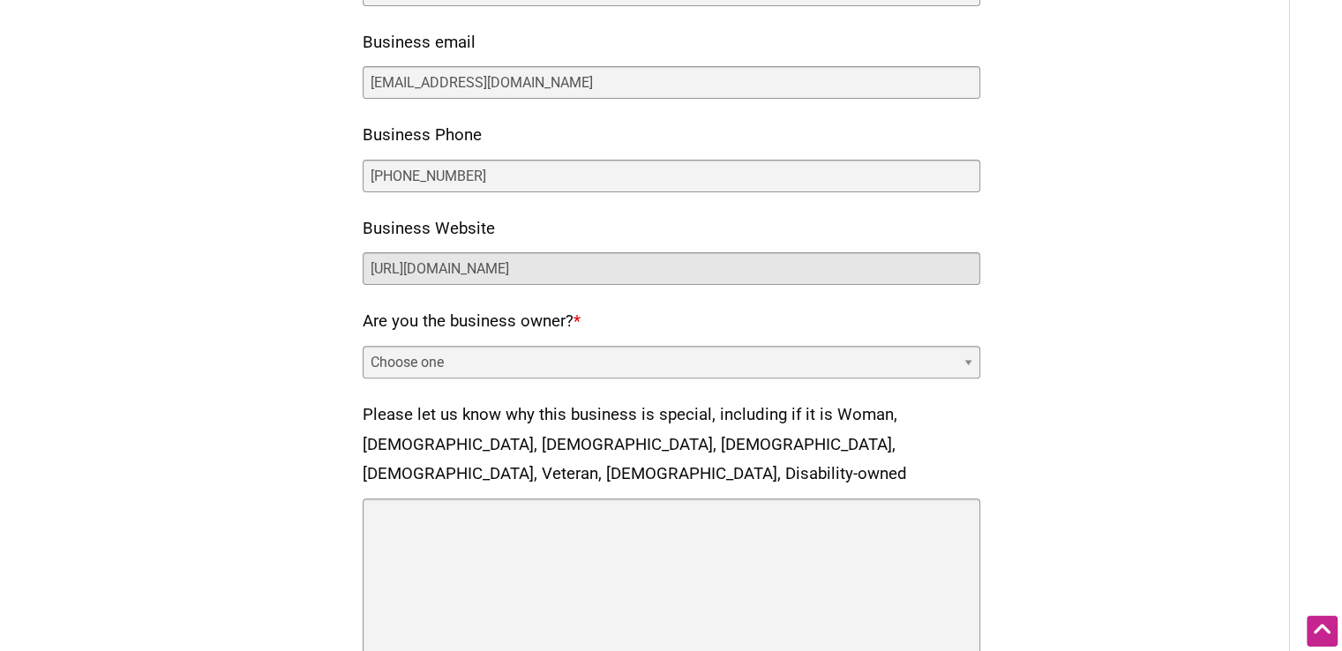
type input "https://kindmedscolorado.com/"
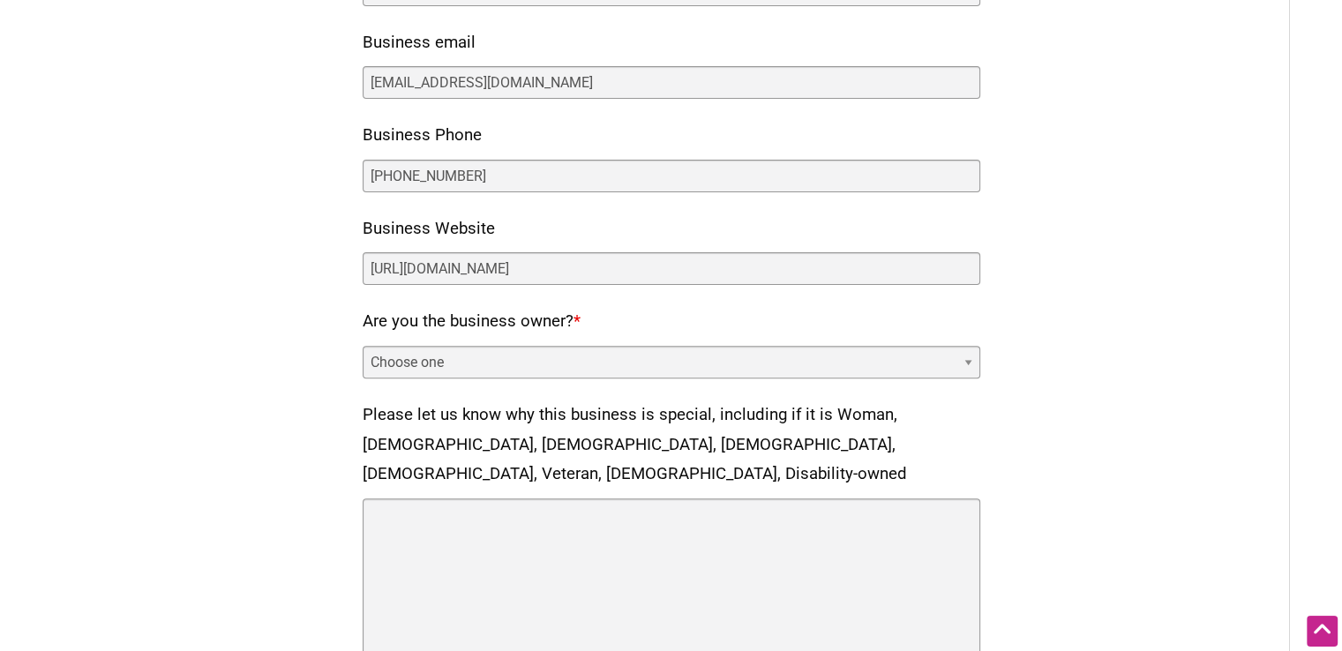
click at [455, 360] on select "Choose one Yes No" at bounding box center [672, 362] width 618 height 33
select select "yes"
click at [363, 346] on select "Choose one Yes No" at bounding box center [672, 362] width 618 height 33
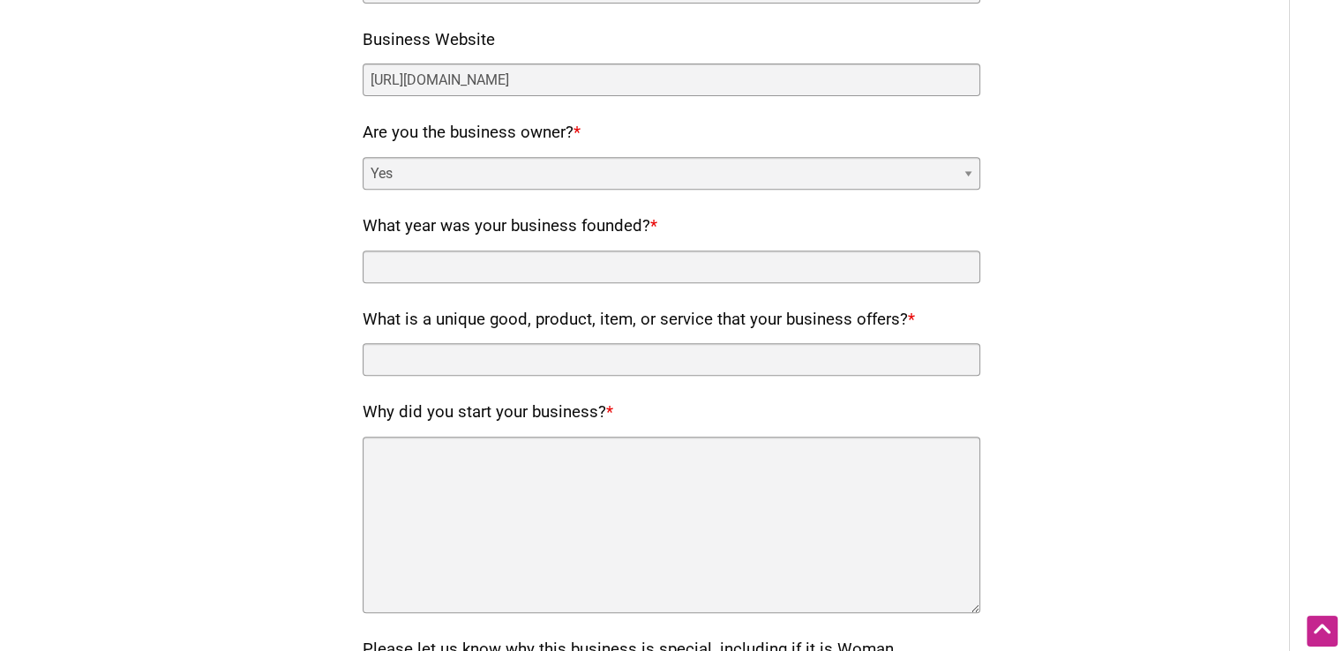
scroll to position [794, 0]
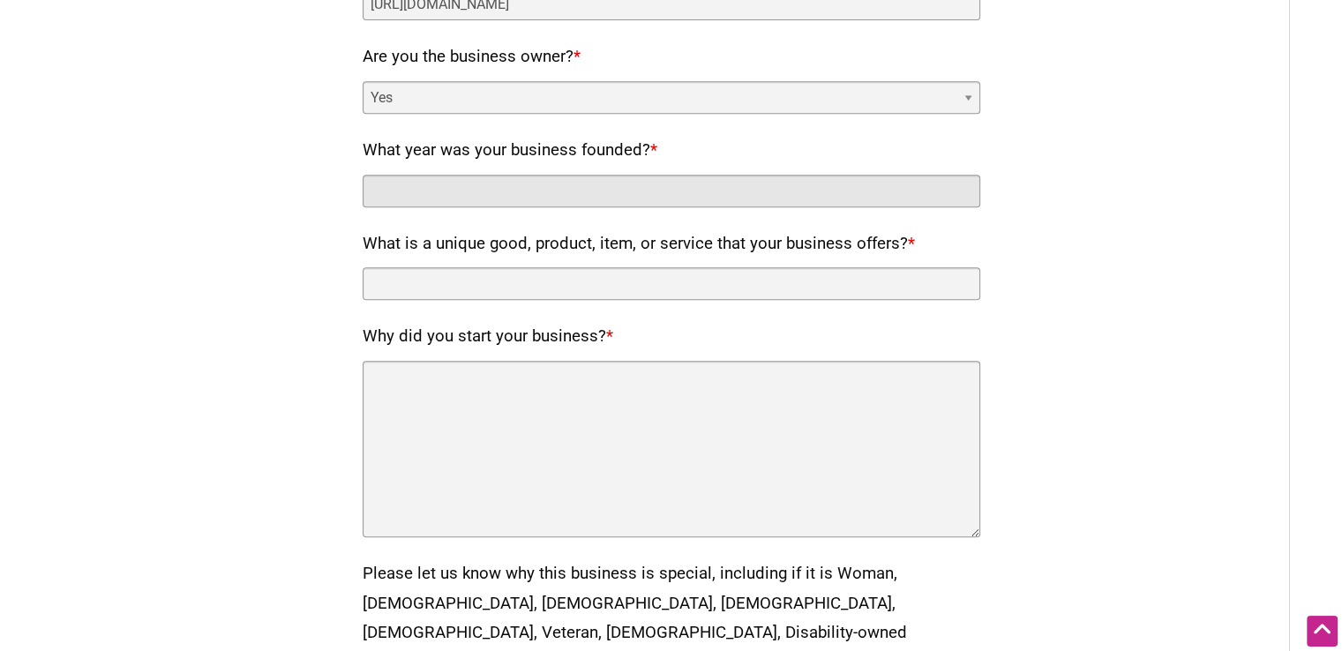
click at [454, 185] on input "What year was your business founded? *" at bounding box center [672, 191] width 618 height 33
type input "2"
type input "2010"
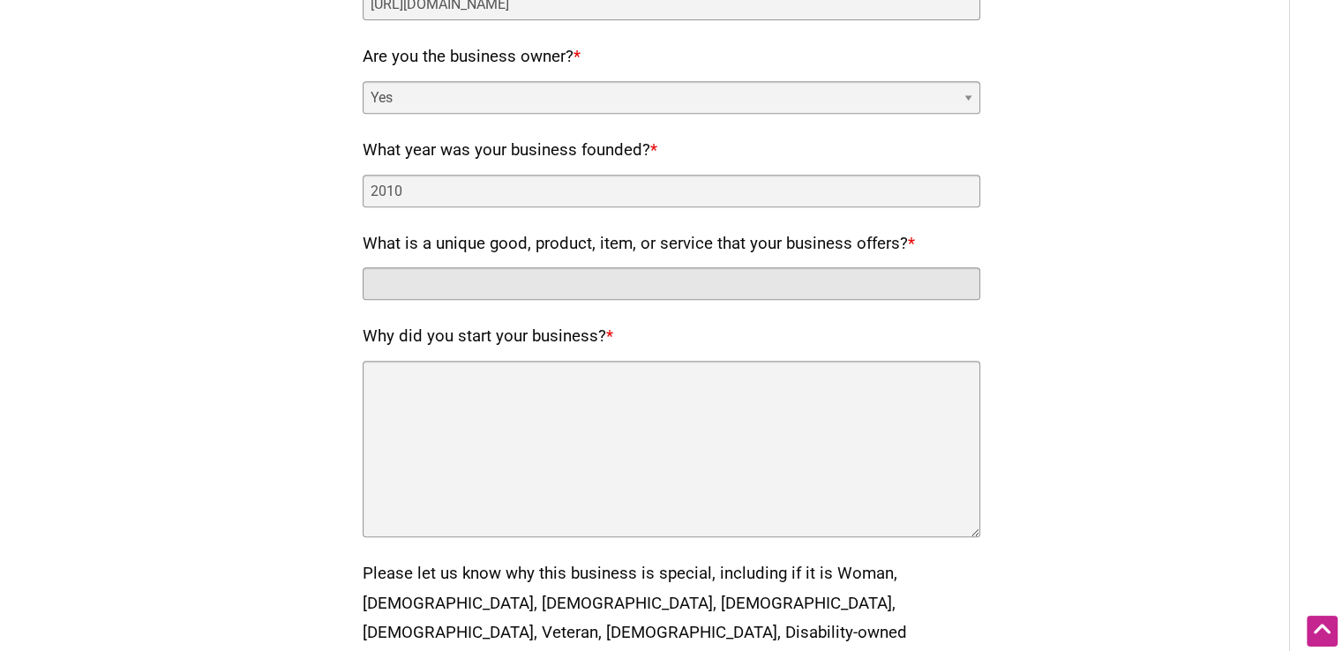
click at [466, 270] on input "What is a unique good, product, item, or service that your business offers? *" at bounding box center [672, 283] width 618 height 33
type input "Medical Cannabis Dispensary"
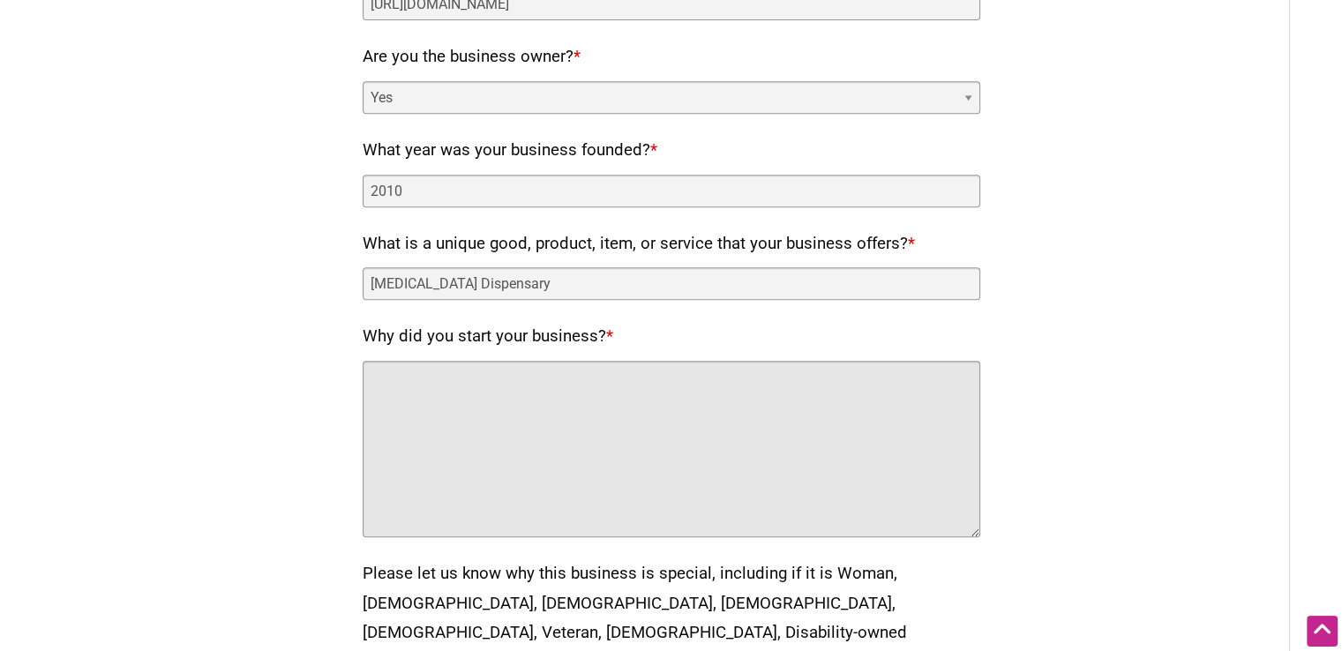
click at [498, 428] on textarea "Why did you start your business? *" at bounding box center [672, 449] width 618 height 177
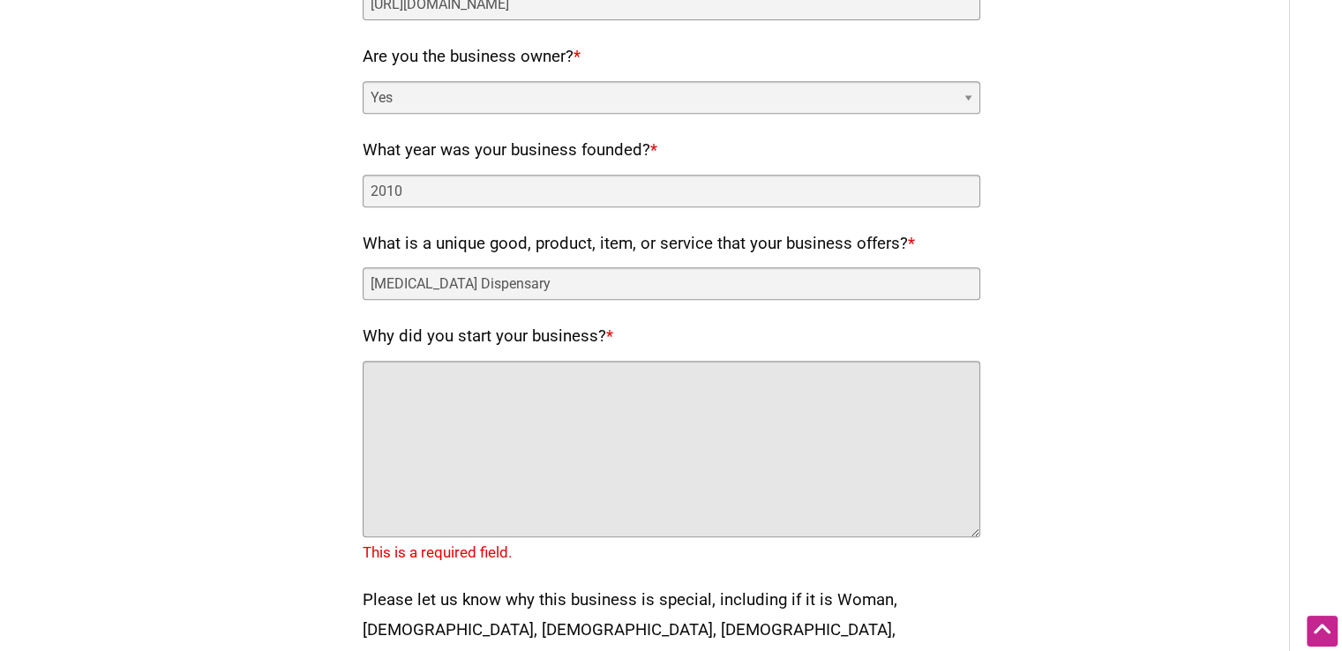
paste textarea "Kind Meds Colorado stands as a beacon of natural healing and well-being amidst …"
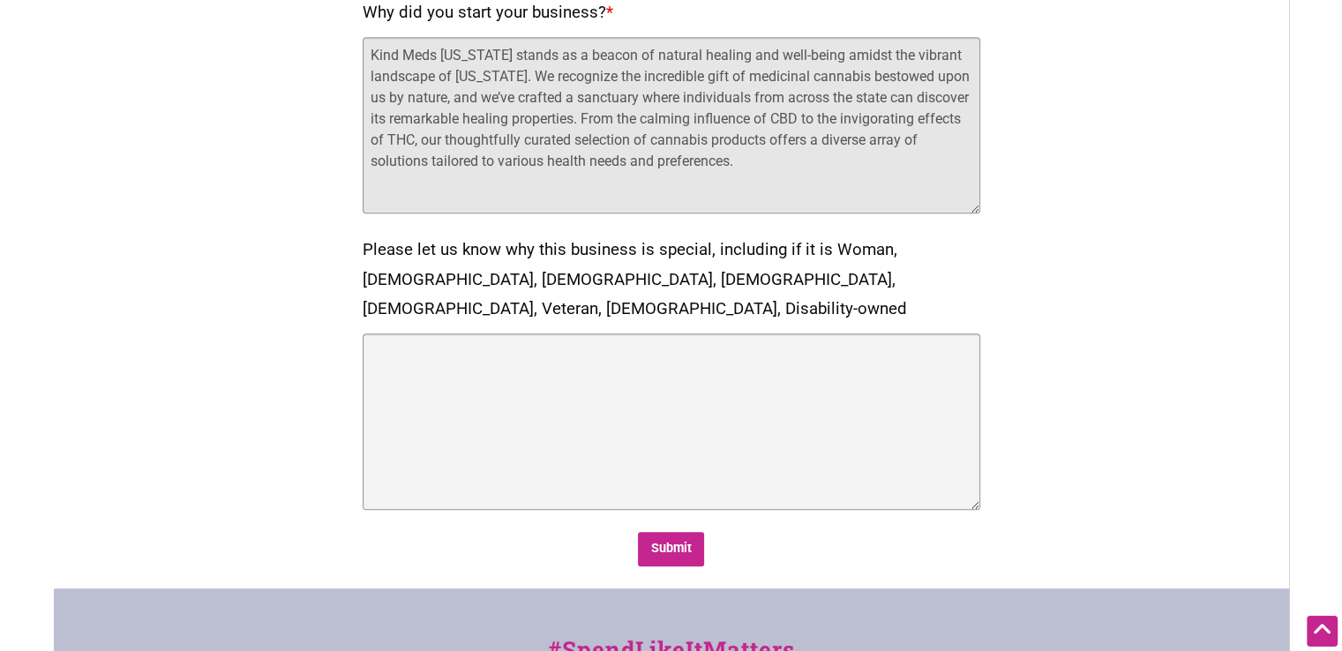
scroll to position [1236, 0]
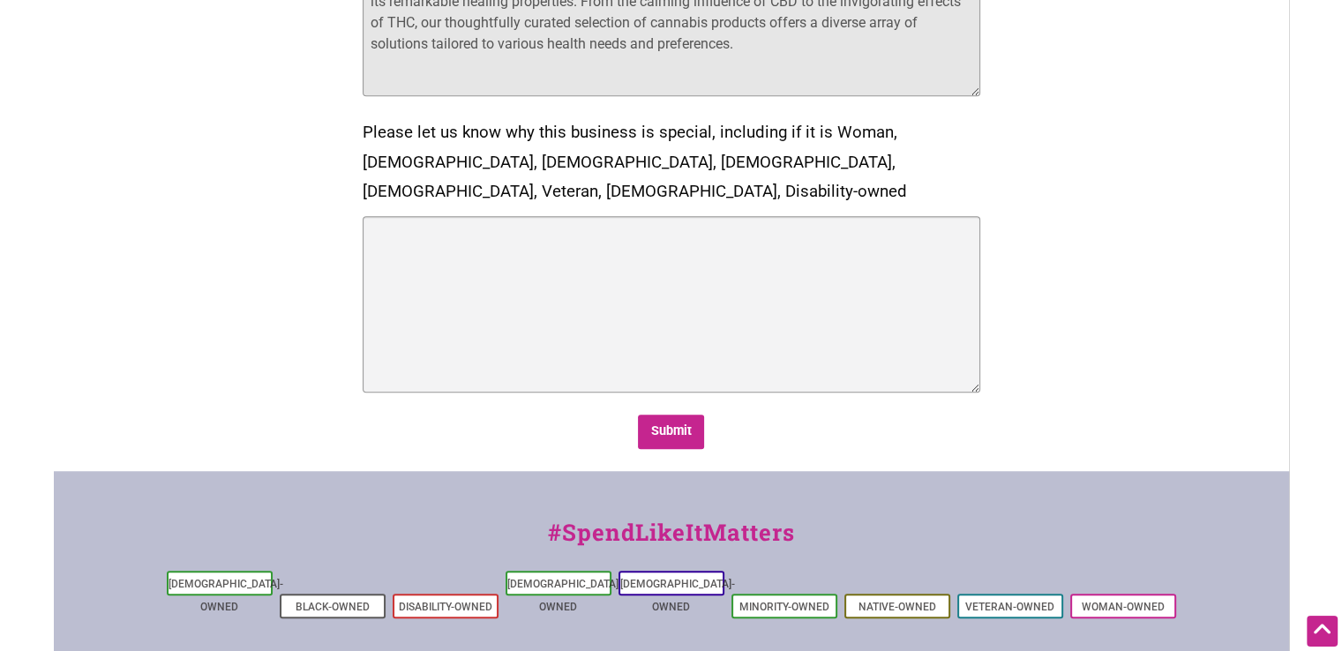
type textarea "Kind Meds Colorado stands as a beacon of natural healing and well-being amidst …"
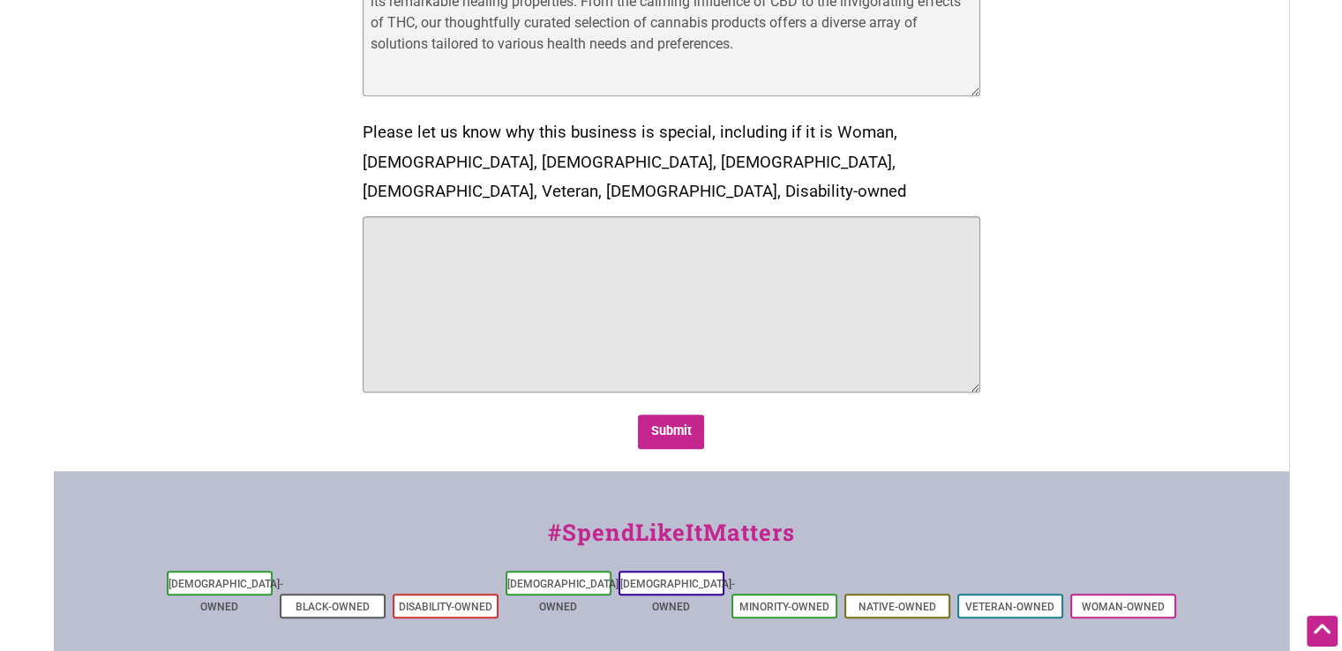
click at [492, 237] on textarea "Please let us know why this business is special, including if it is Woman, Blac…" at bounding box center [672, 304] width 618 height 177
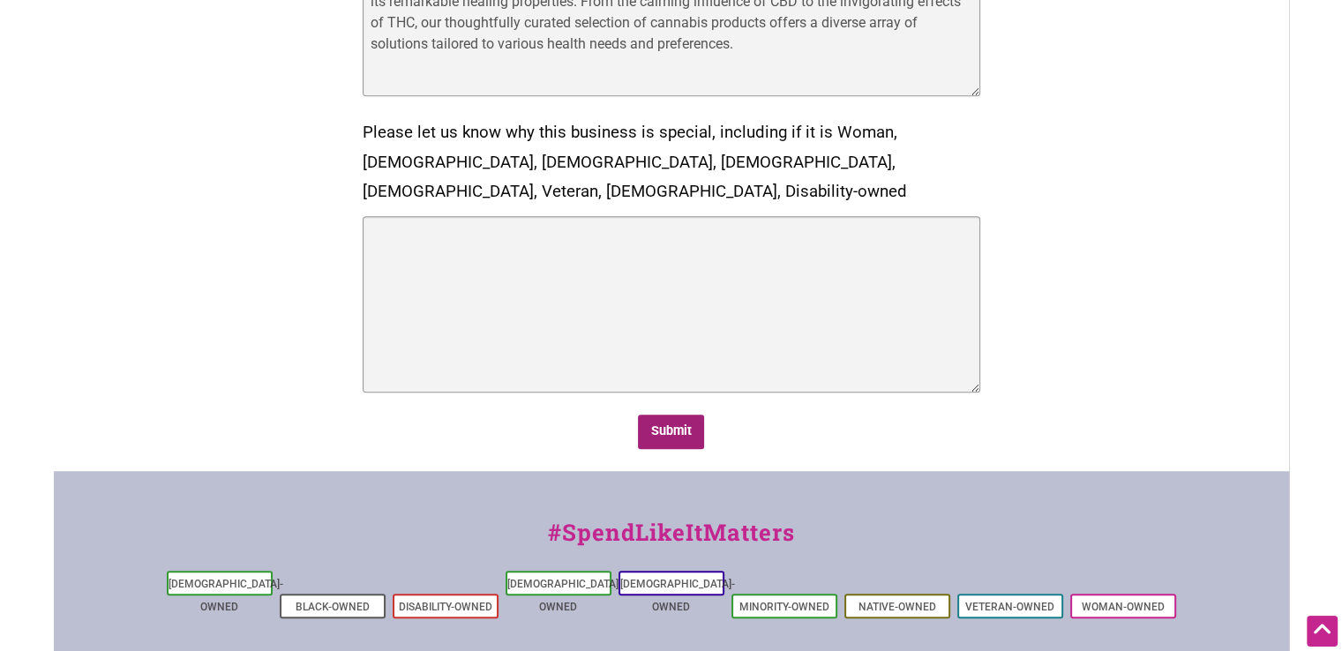
click at [657, 415] on input "Submit" at bounding box center [671, 432] width 66 height 34
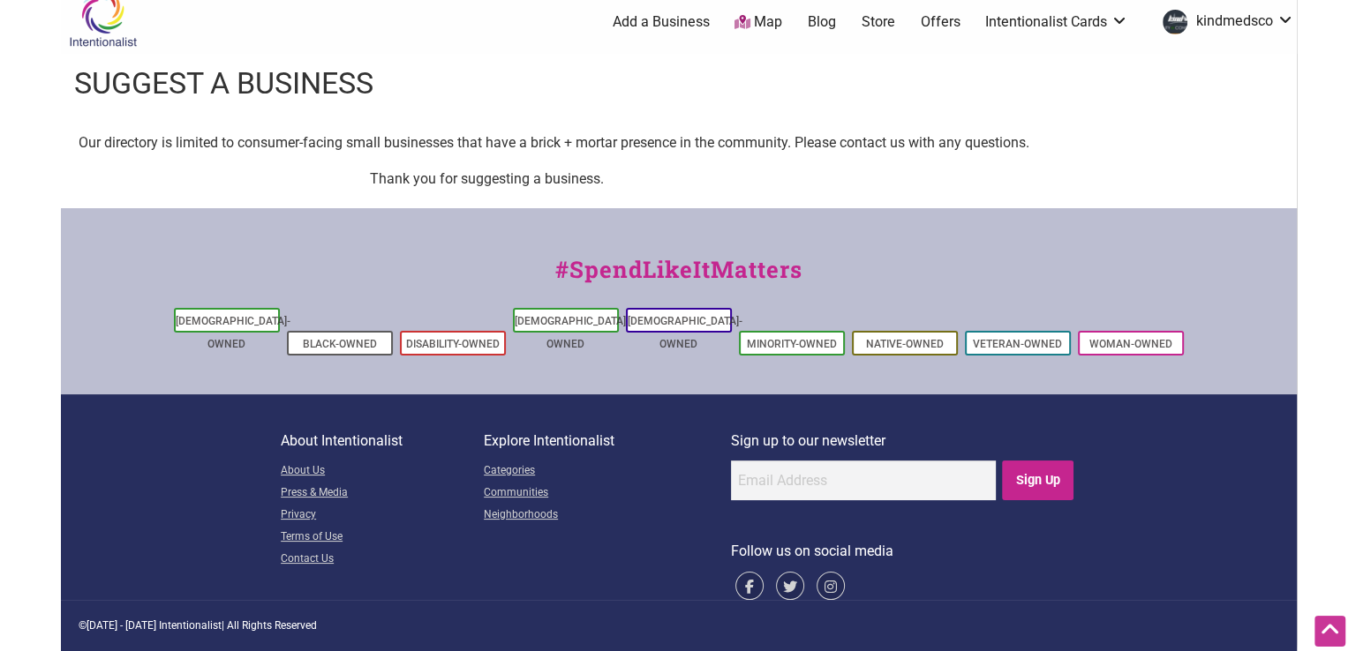
scroll to position [0, 0]
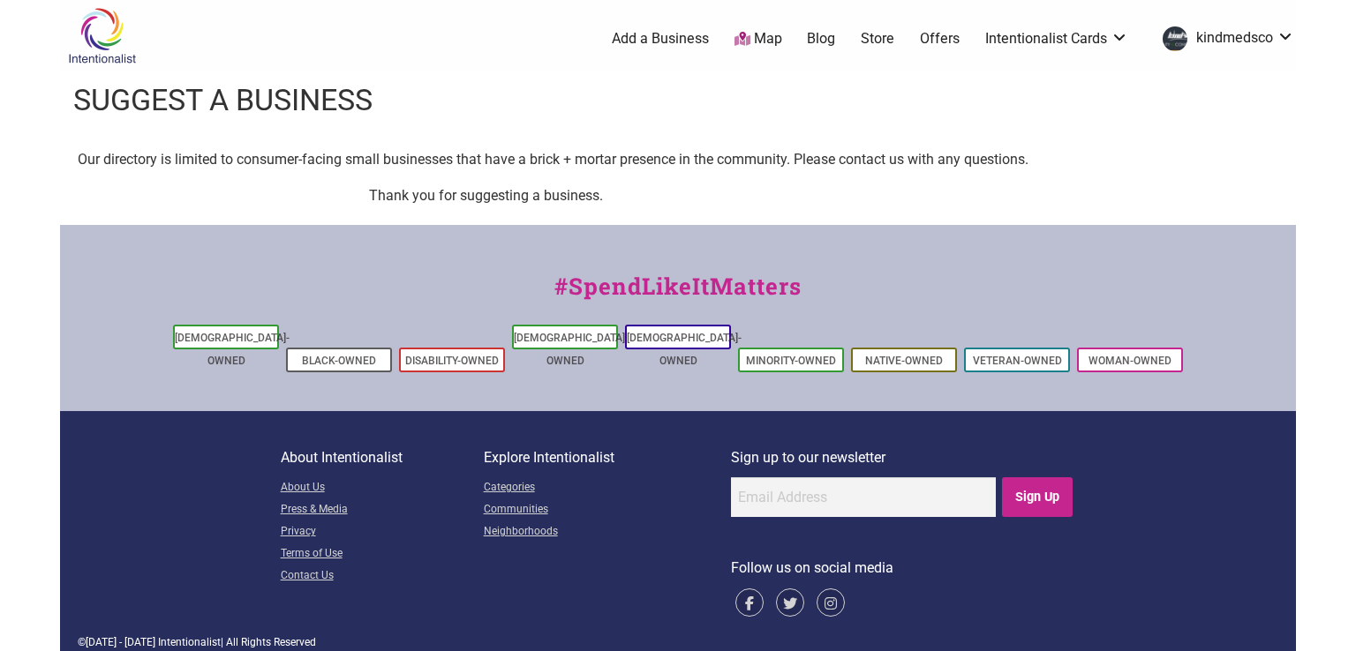
click at [774, 34] on link "Map" at bounding box center [758, 39] width 48 height 20
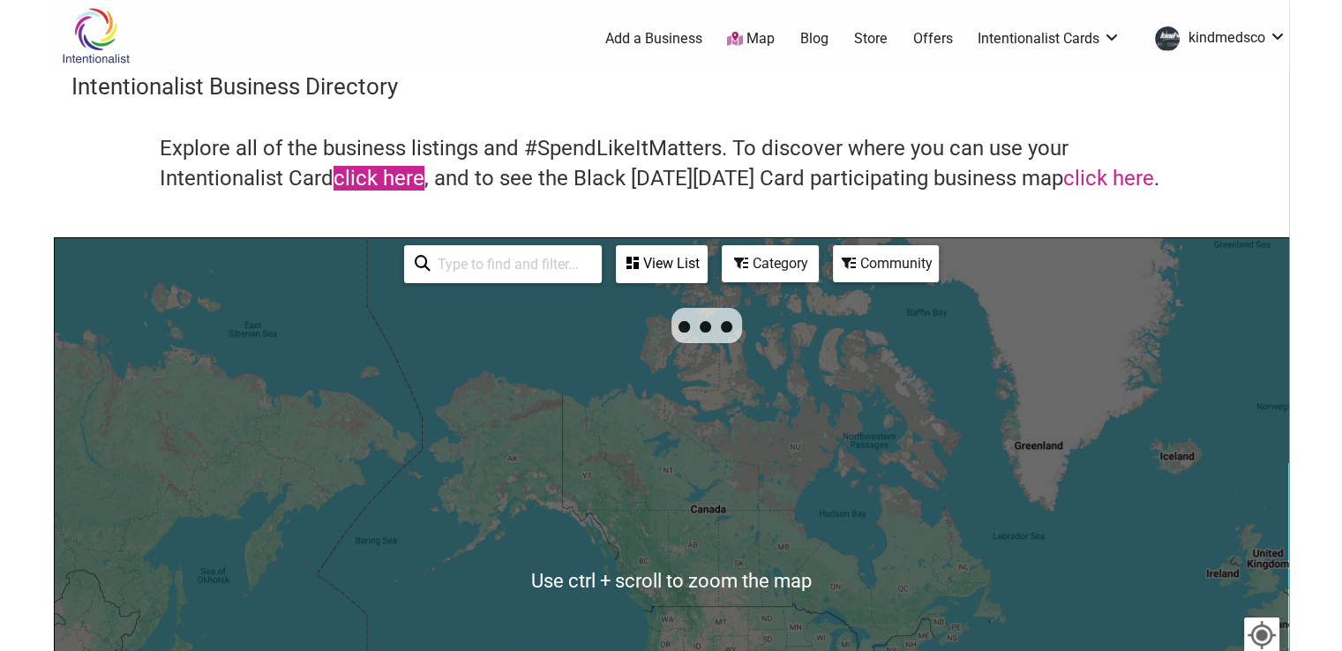
click at [406, 183] on link "click here" at bounding box center [379, 178] width 91 height 25
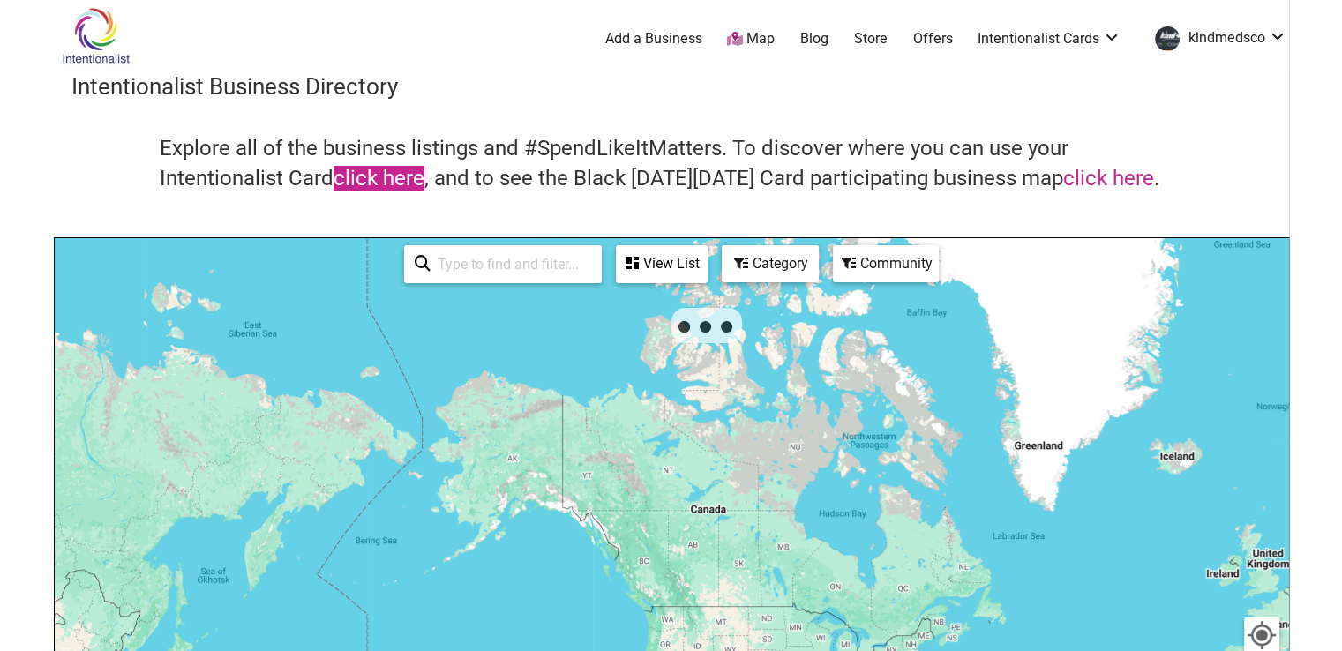
click at [406, 183] on link "click here" at bounding box center [379, 178] width 91 height 25
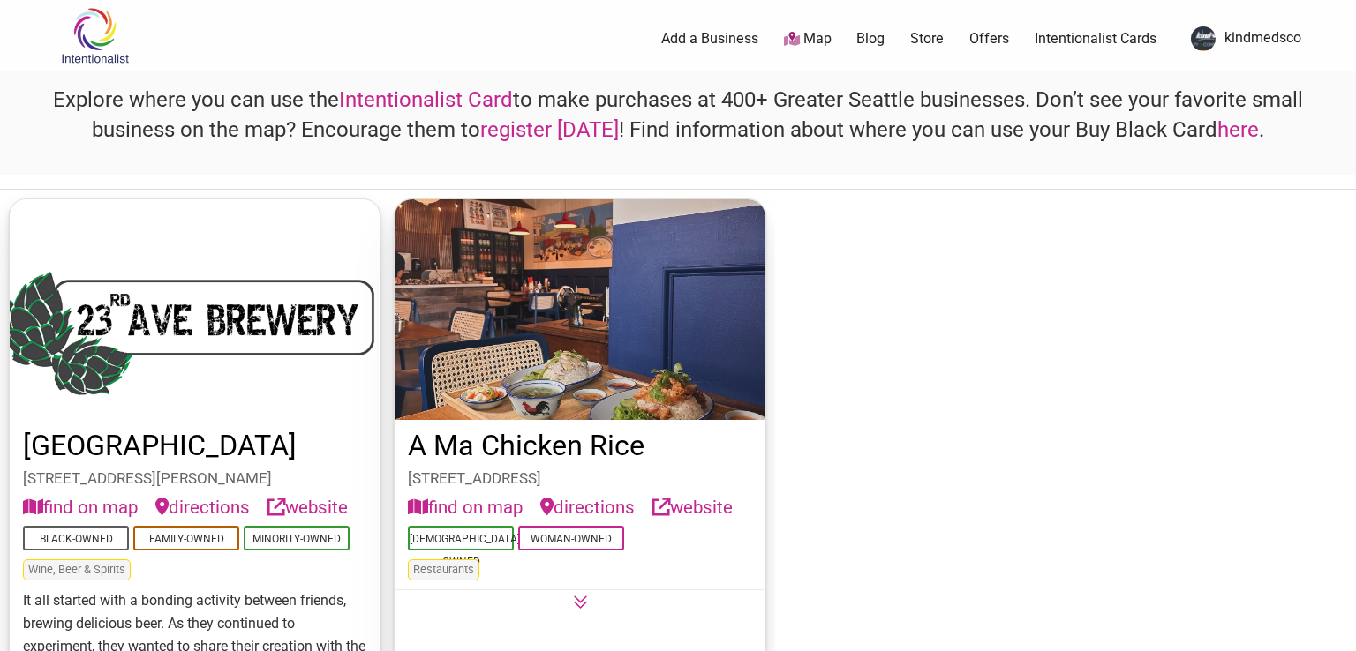
click at [1228, 131] on link "here" at bounding box center [1237, 129] width 41 height 25
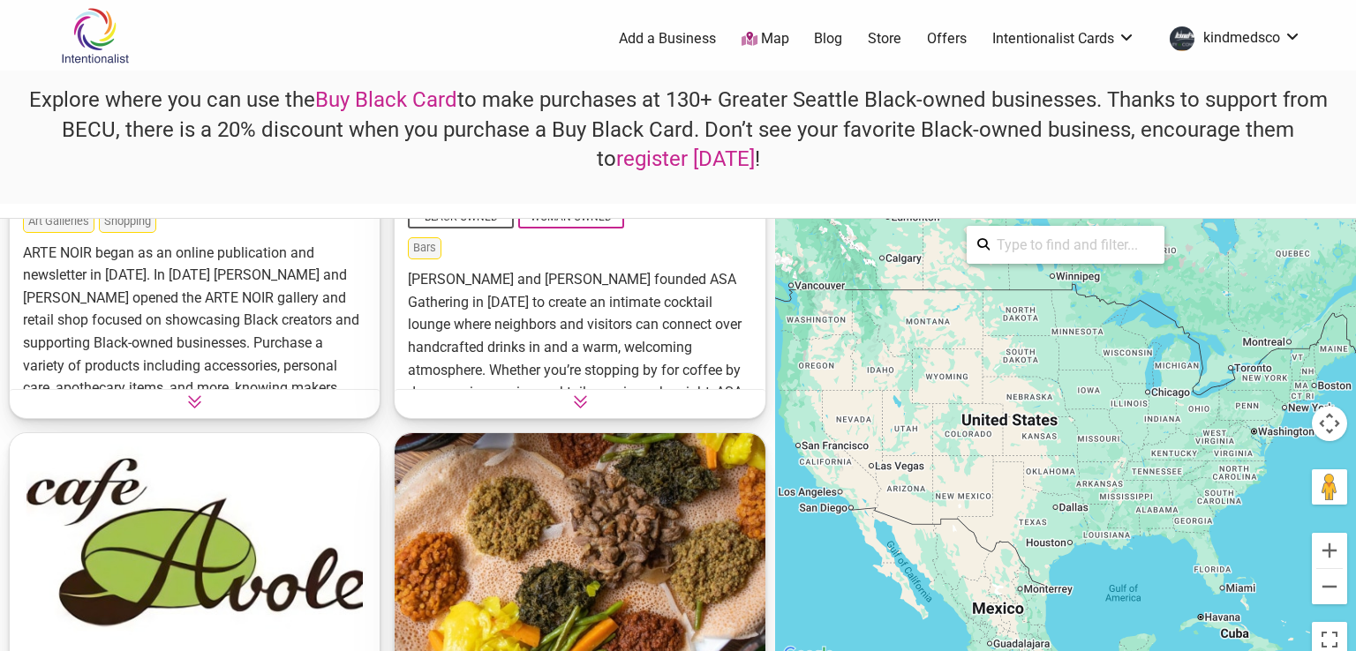
scroll to position [2736, 0]
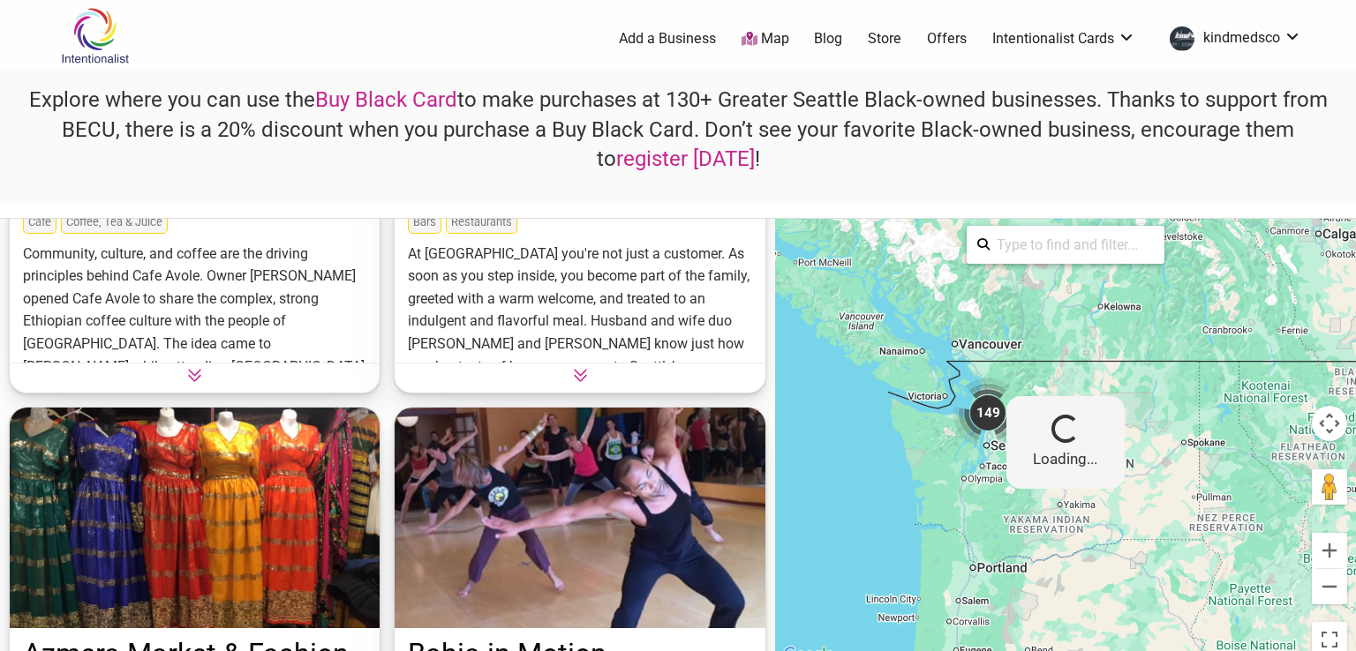
click at [1044, 252] on input "search" at bounding box center [1071, 245] width 164 height 34
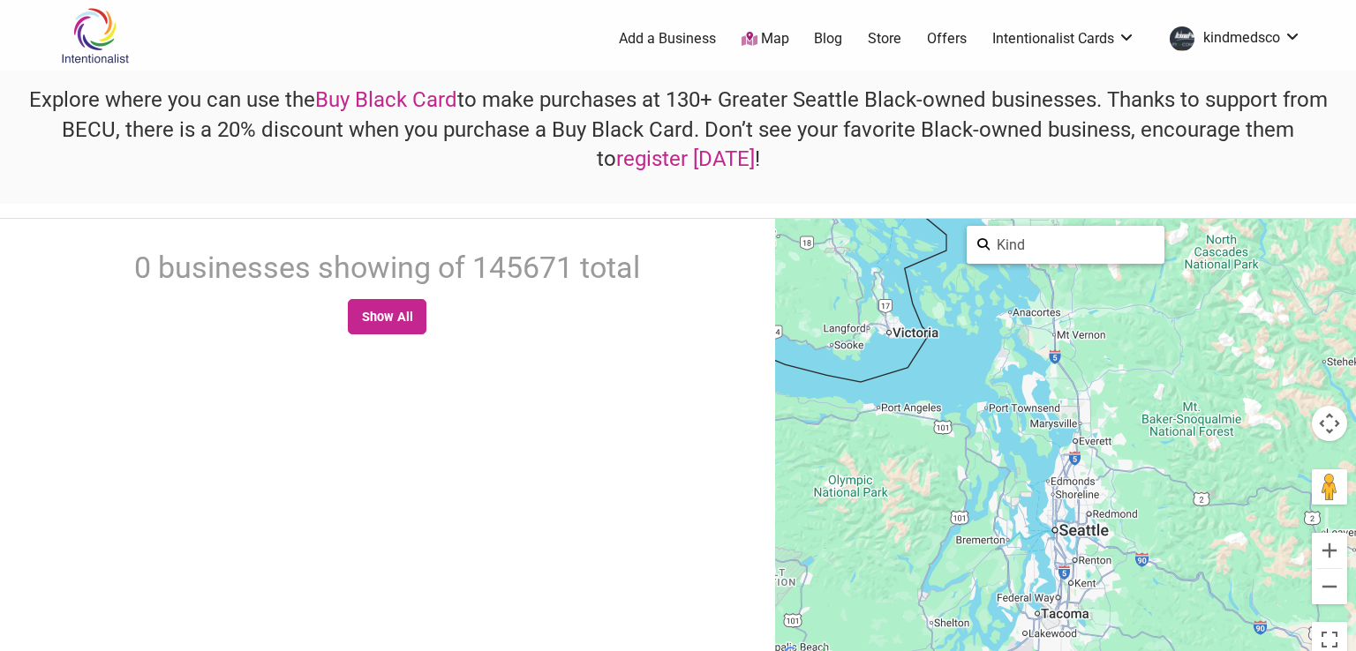
scroll to position [0, 0]
type input "K"
type input "C"
click at [1030, 245] on input "[GEOGRAPHIC_DATA]" at bounding box center [1071, 245] width 164 height 34
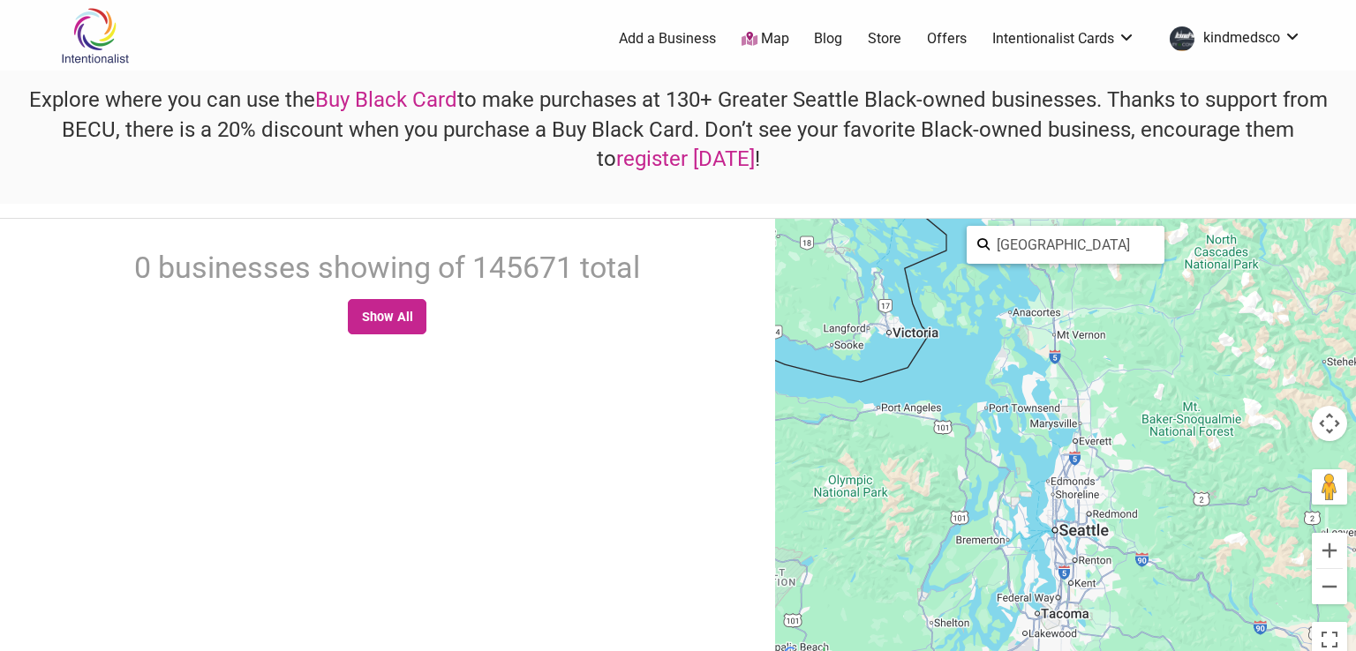
click at [1030, 245] on input "[GEOGRAPHIC_DATA]" at bounding box center [1071, 245] width 164 height 34
paste input "[STREET_ADDRESS]"
type input "[STREET_ADDRESS]"
click at [1138, 241] on input "[STREET_ADDRESS]" at bounding box center [1071, 245] width 164 height 34
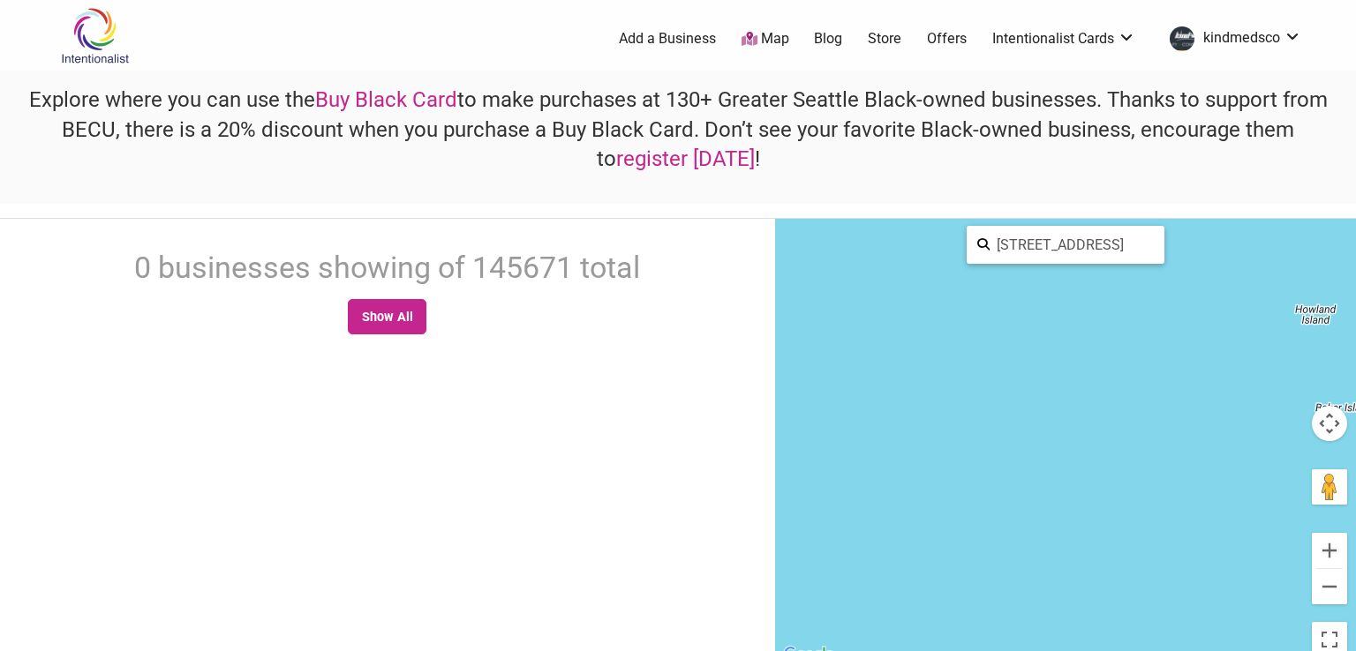
click at [1085, 248] on input "[STREET_ADDRESS]" at bounding box center [1071, 245] width 164 height 34
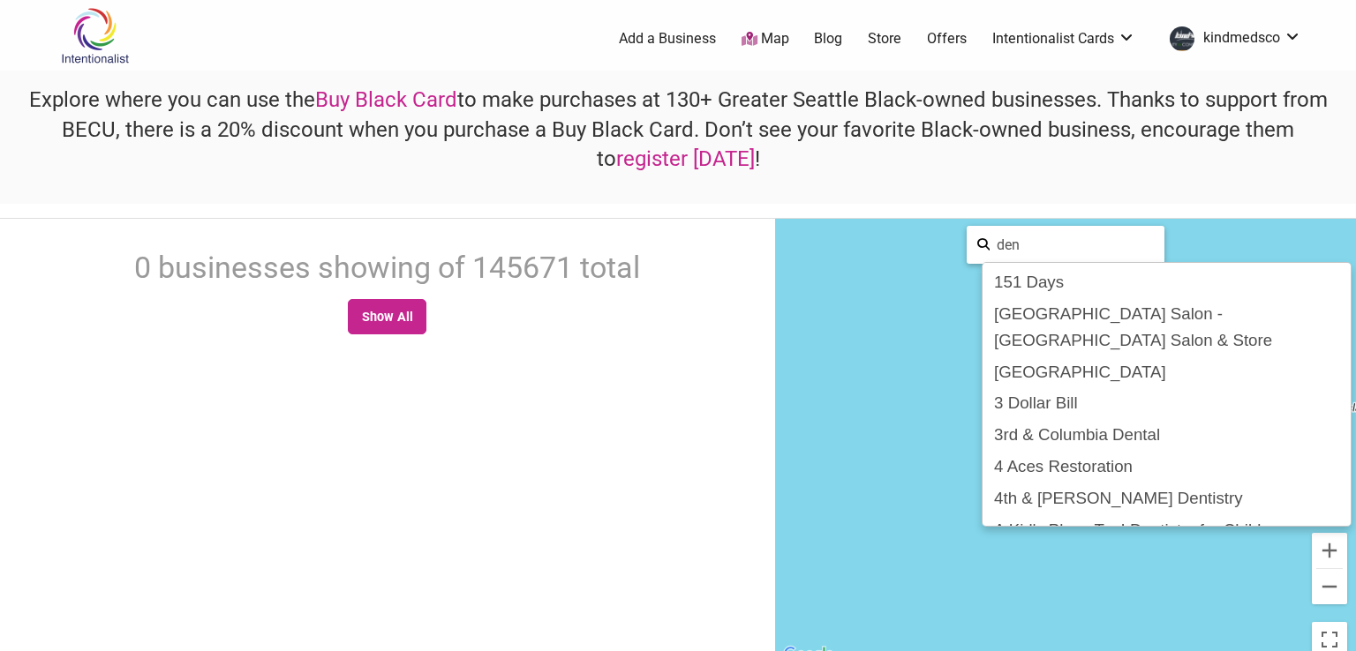
click at [1086, 247] on input "den" at bounding box center [1071, 245] width 164 height 34
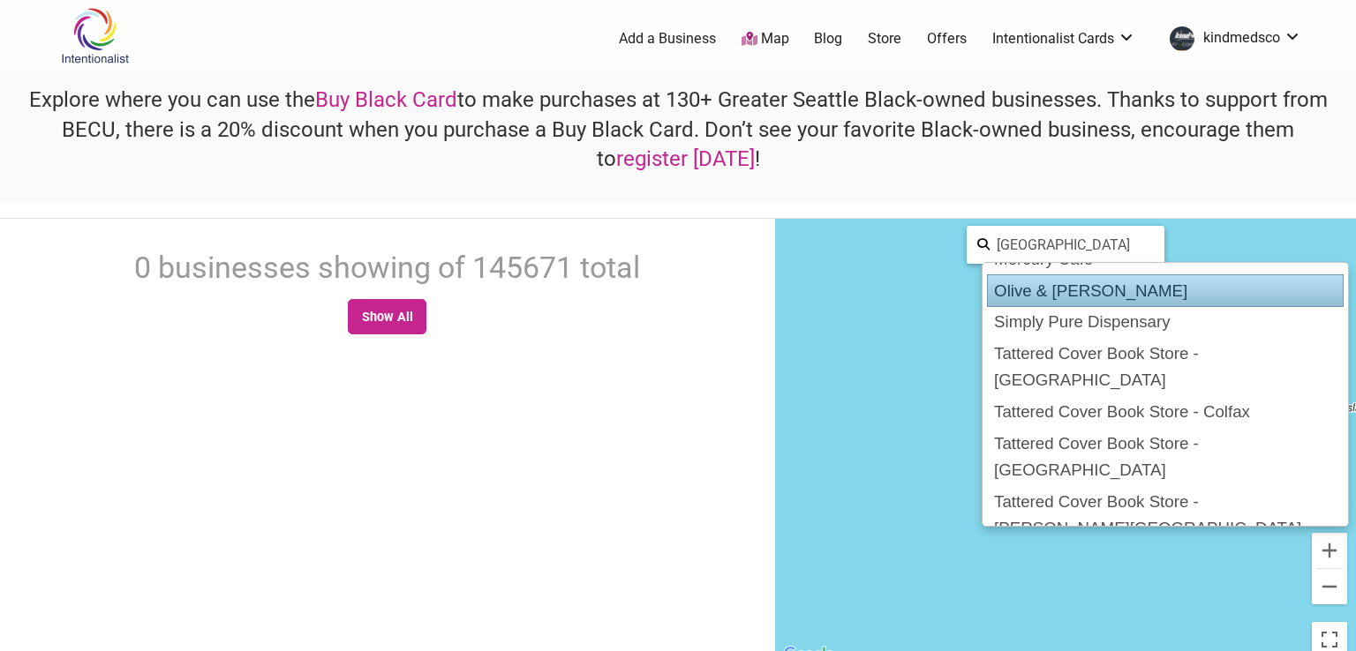
scroll to position [32, 0]
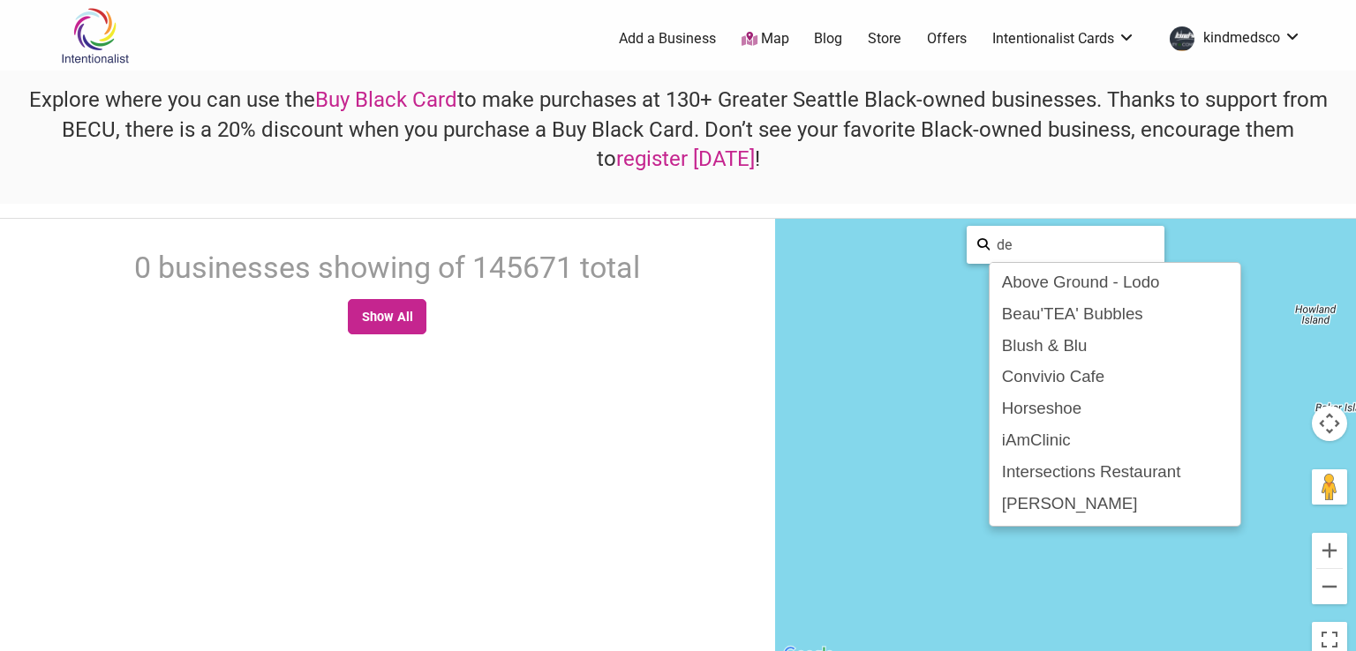
type input "d"
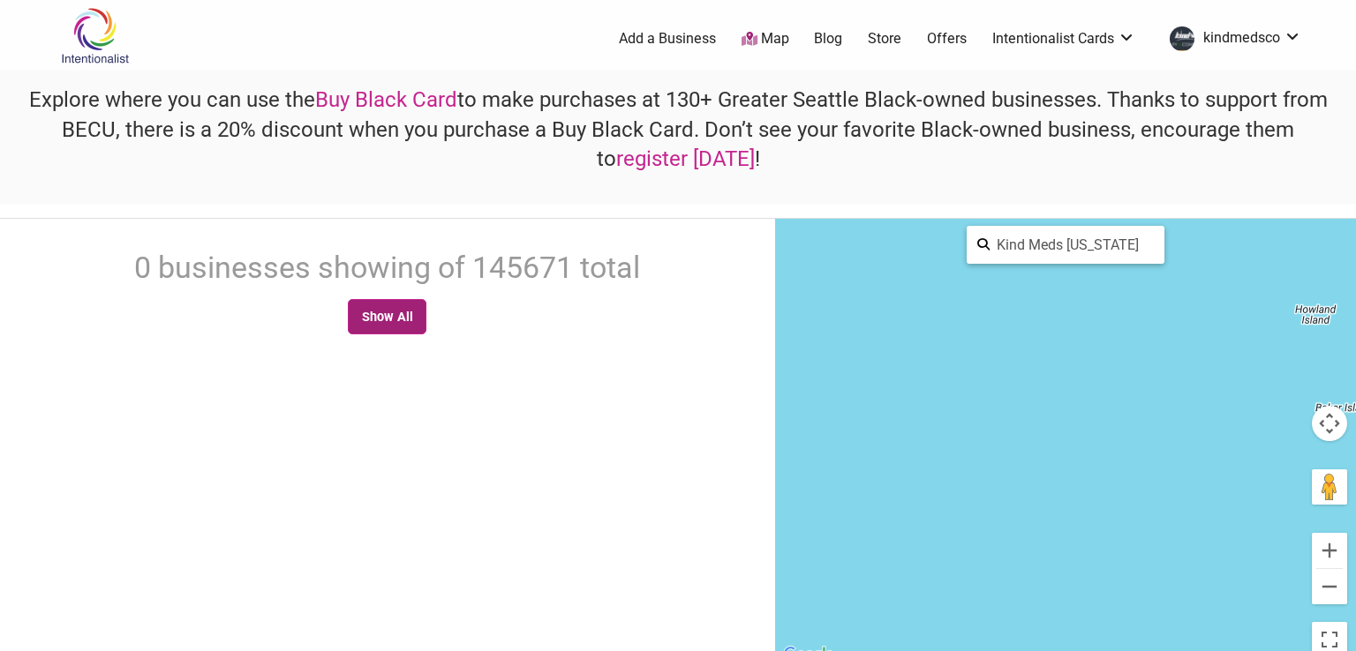
click at [374, 313] on link "Show All" at bounding box center [387, 316] width 79 height 35
click at [1122, 240] on input "Kind Meds [US_STATE]" at bounding box center [1071, 245] width 164 height 34
type input "K"
